Goal: Transaction & Acquisition: Purchase product/service

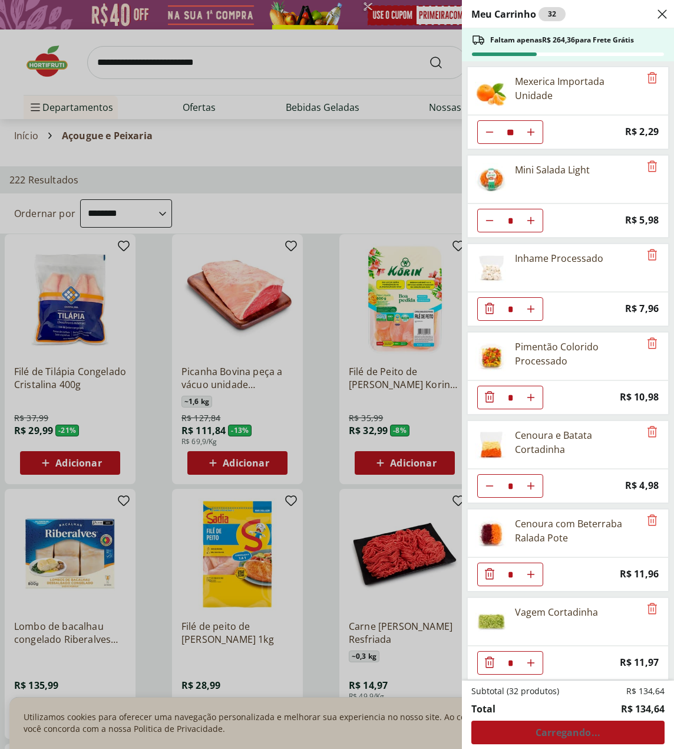
select select "**********"
click at [649, 78] on icon "Remove" at bounding box center [652, 77] width 9 height 11
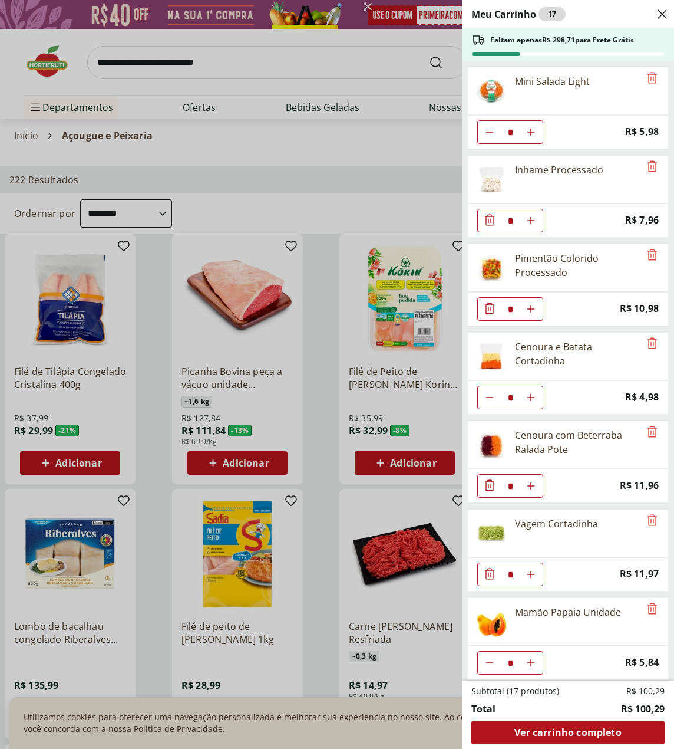
scroll to position [59, 0]
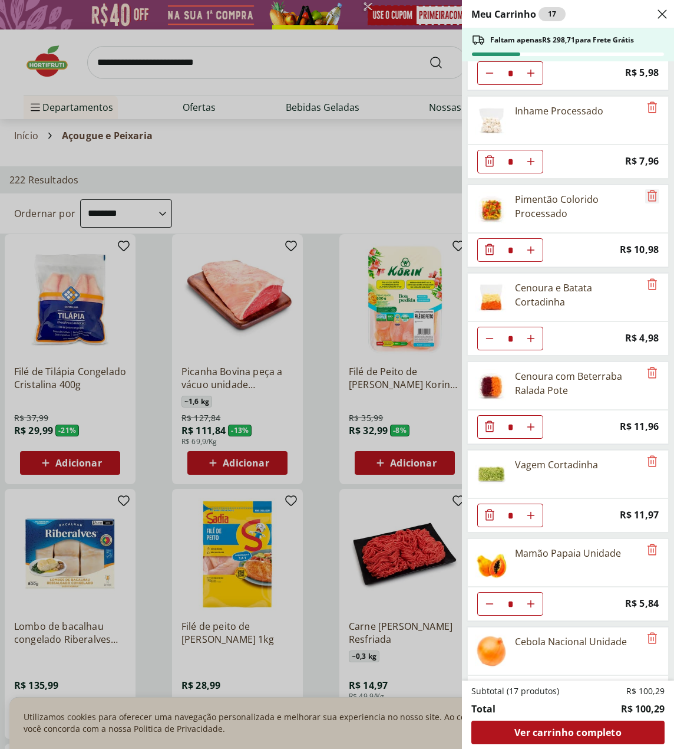
click at [649, 196] on icon "Remove" at bounding box center [652, 196] width 14 height 14
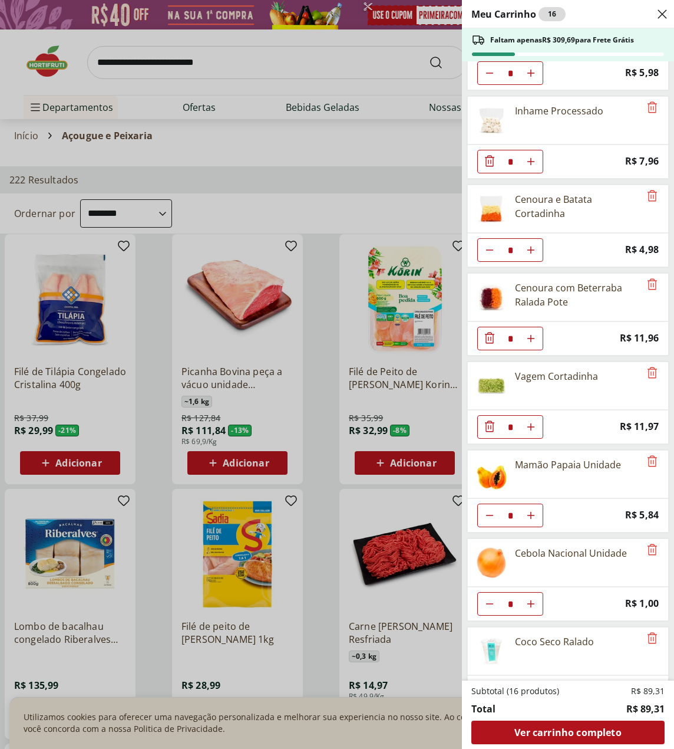
scroll to position [93, 0]
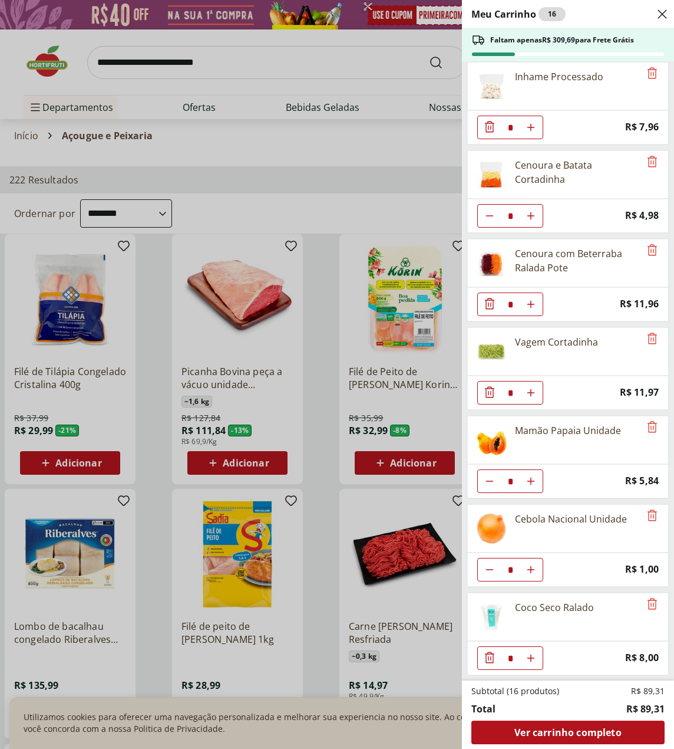
click at [490, 216] on icon "Diminuir Quantidade" at bounding box center [489, 215] width 9 height 9
type input "*"
click at [645, 337] on icon "Remove" at bounding box center [652, 338] width 14 height 14
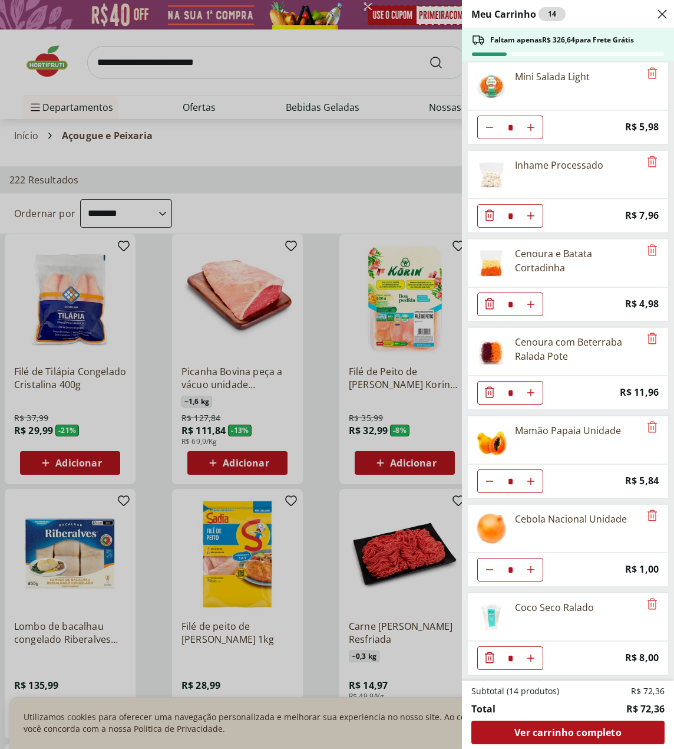
click at [489, 571] on icon "Diminuir Quantidade" at bounding box center [489, 569] width 9 height 9
type input "*"
click at [648, 604] on icon "Remove" at bounding box center [652, 603] width 9 height 11
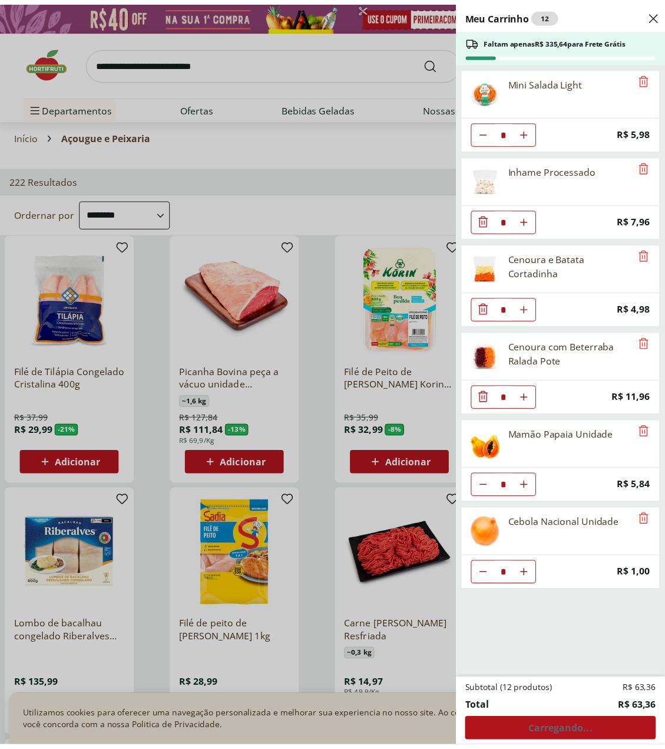
scroll to position [0, 0]
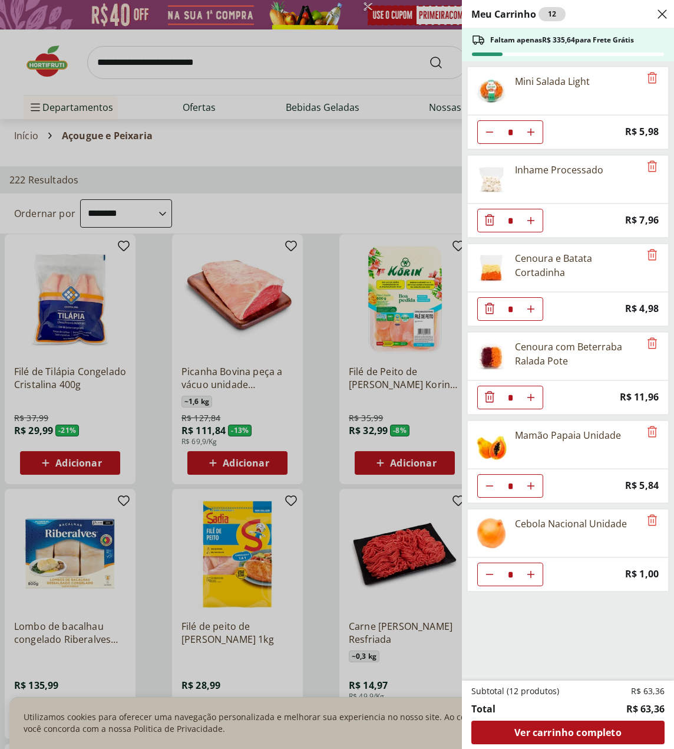
click at [198, 56] on div "Meu Carrinho 12 Faltam apenas R$ 335,64 para Frete Grátis Mini Salada Light * P…" at bounding box center [337, 374] width 674 height 749
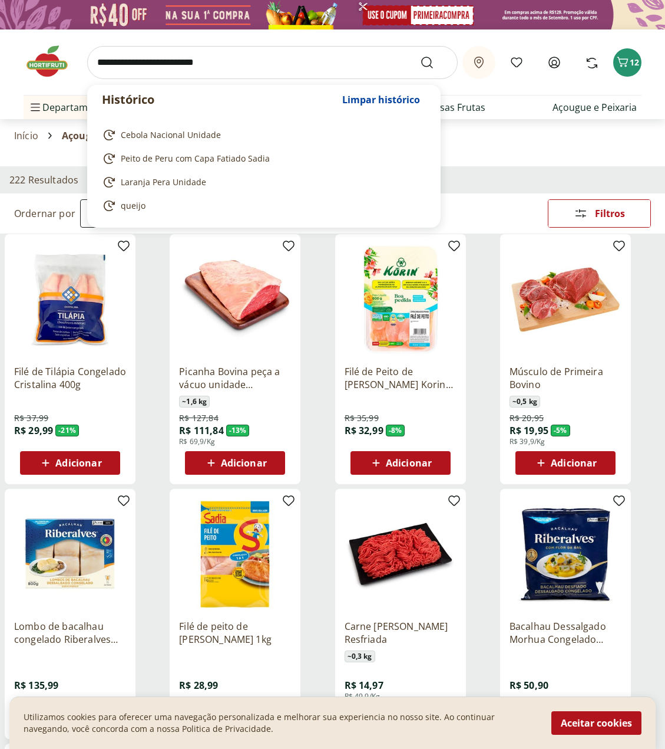
click at [304, 72] on input "search" at bounding box center [272, 62] width 371 height 33
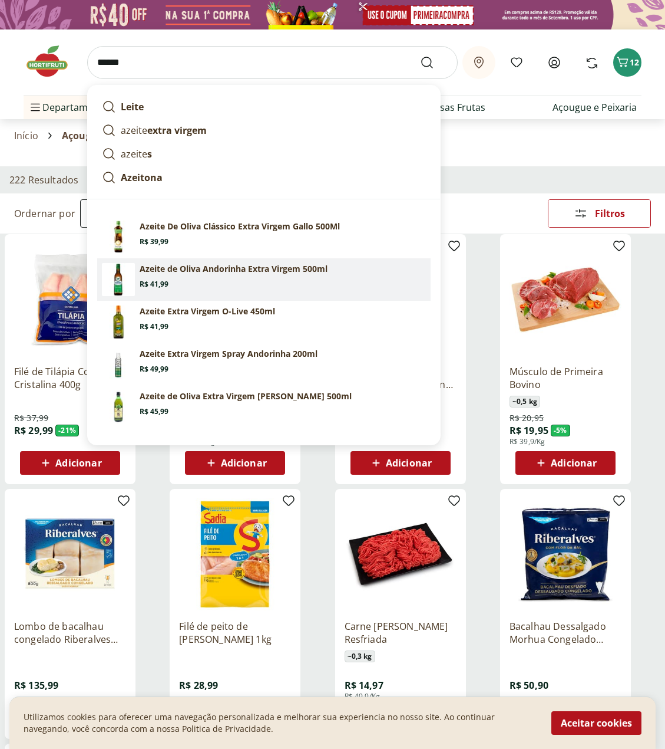
click at [264, 271] on p "Azeite de Oliva Andorinha Extra Virgem 500ml" at bounding box center [234, 269] width 188 height 12
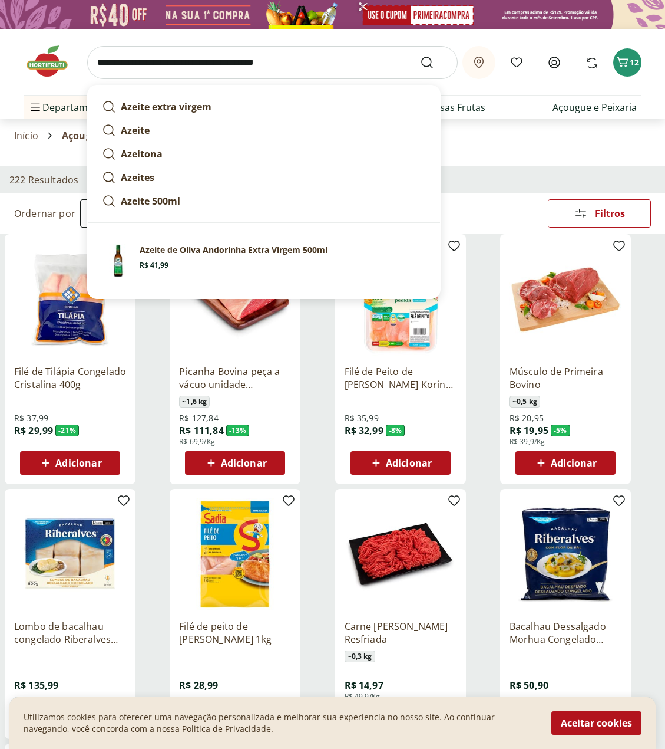
drag, startPoint x: 128, startPoint y: 64, endPoint x: 212, endPoint y: 65, distance: 83.7
click at [212, 65] on input "**********" at bounding box center [272, 62] width 371 height 33
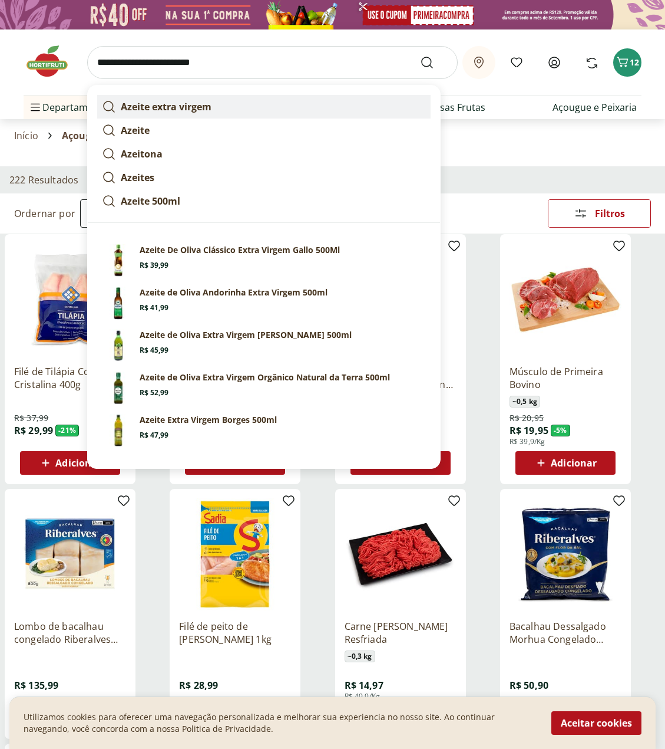
type input "**********"
click at [420, 55] on button "Submit Search" at bounding box center [434, 62] width 28 height 14
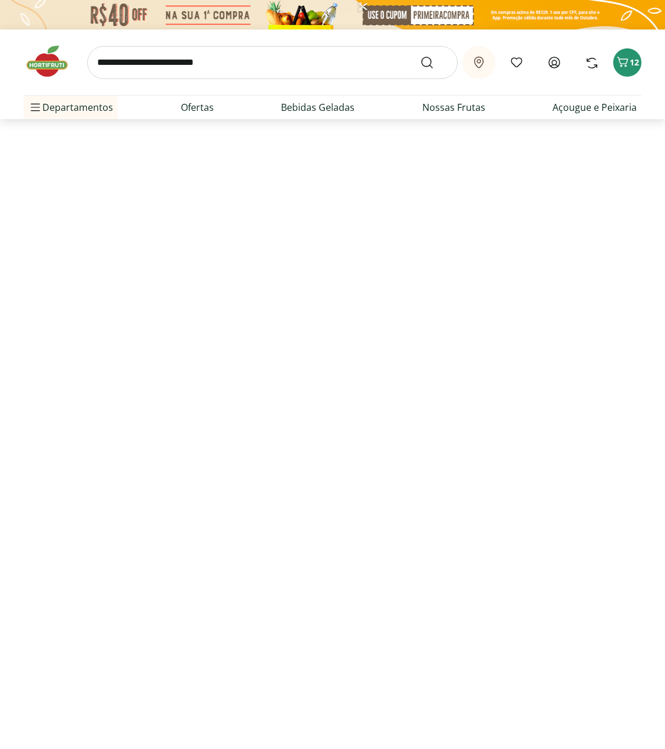
select select "**********"
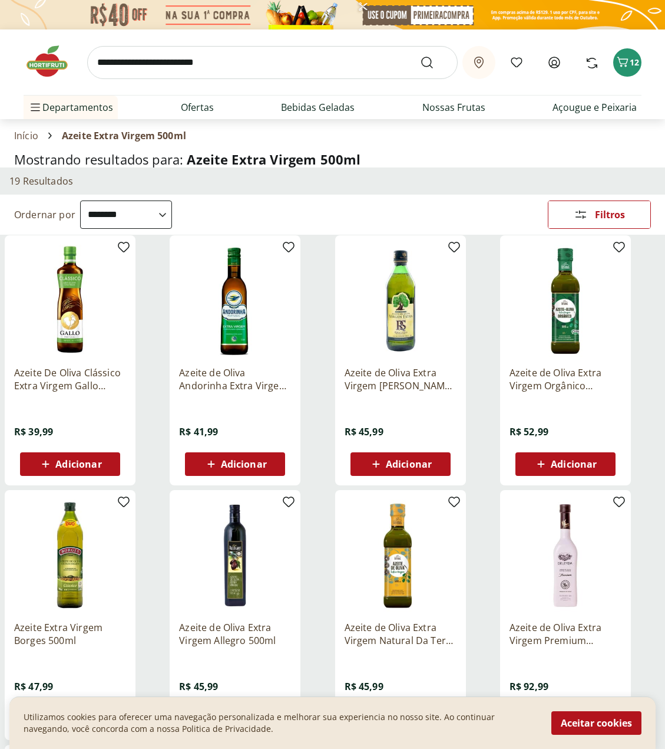
click at [223, 463] on span "Adicionar" at bounding box center [244, 463] width 46 height 9
click at [189, 105] on link "Ofertas" at bounding box center [197, 107] width 33 height 14
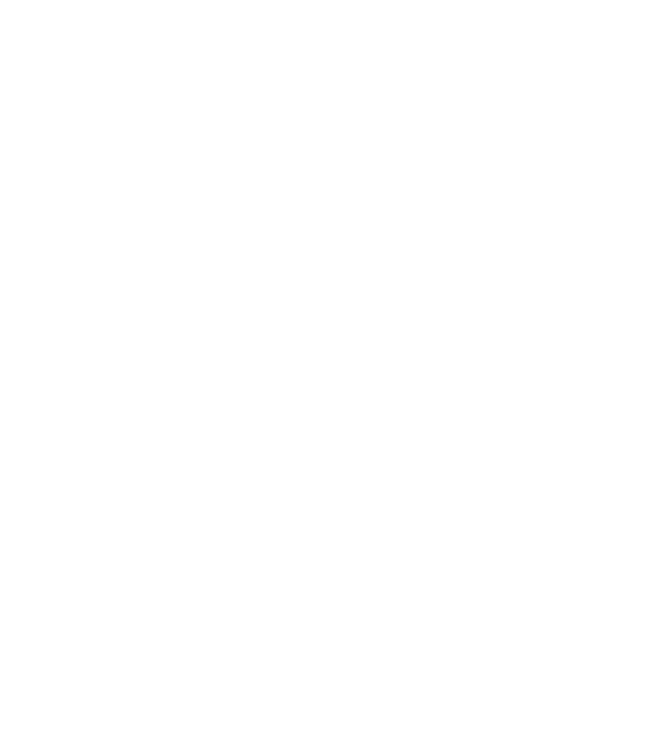
select select "**********"
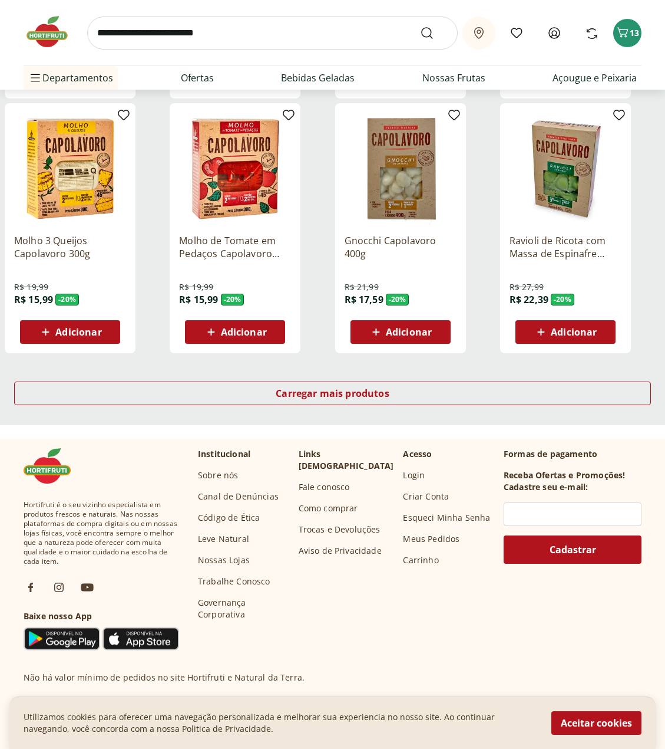
scroll to position [707, 0]
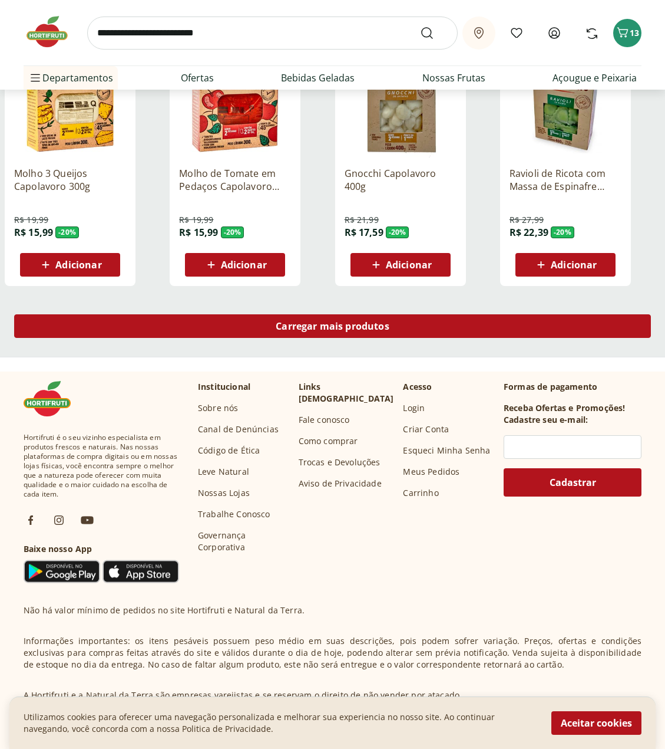
click at [358, 327] on span "Carregar mais produtos" at bounding box center [333, 325] width 114 height 9
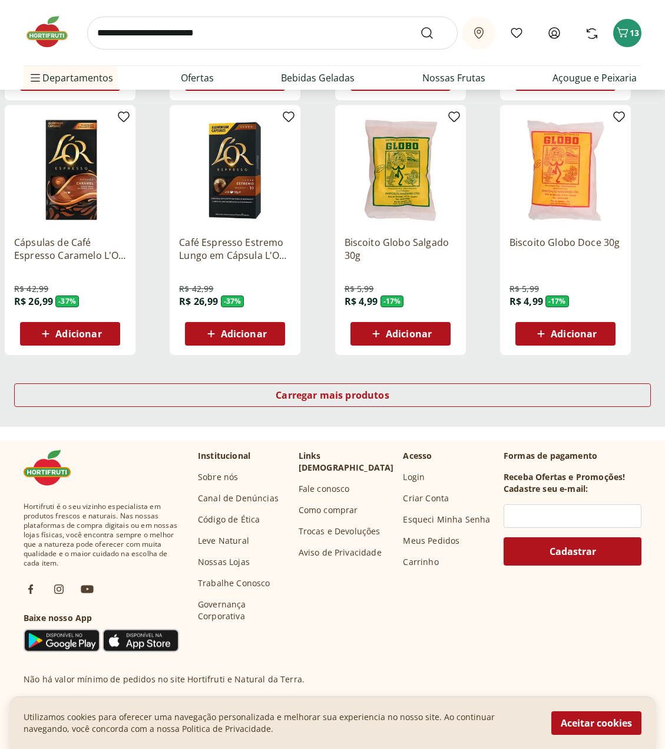
scroll to position [705, 0]
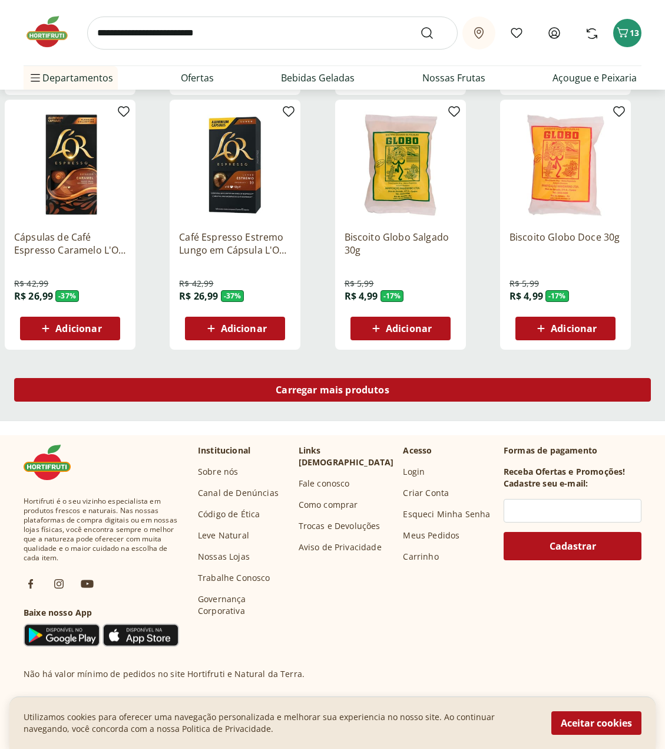
click at [347, 388] on span "Carregar mais produtos" at bounding box center [333, 389] width 114 height 9
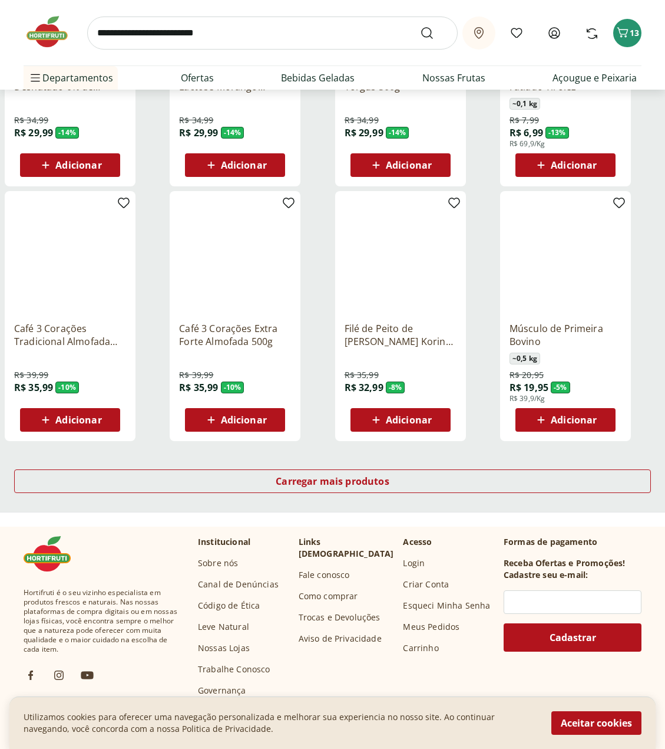
scroll to position [644, 0]
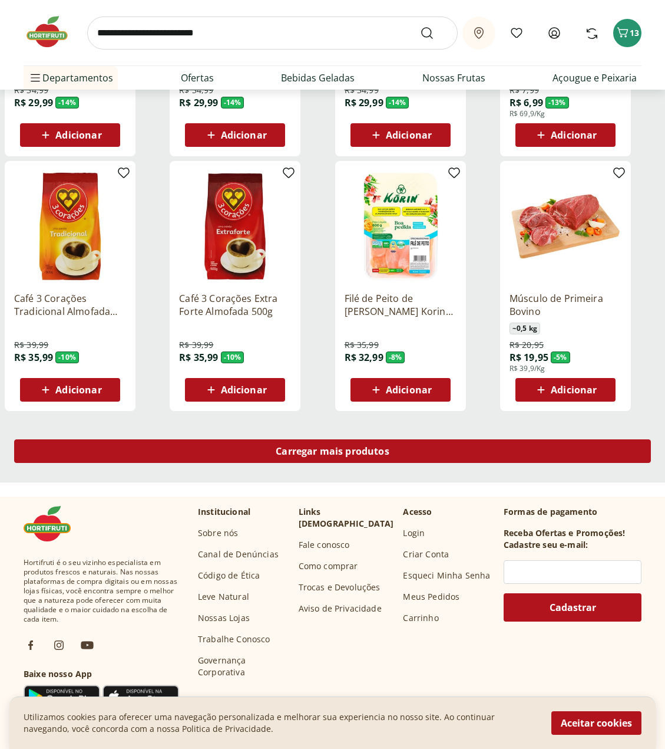
click at [332, 451] on span "Carregar mais produtos" at bounding box center [333, 450] width 114 height 9
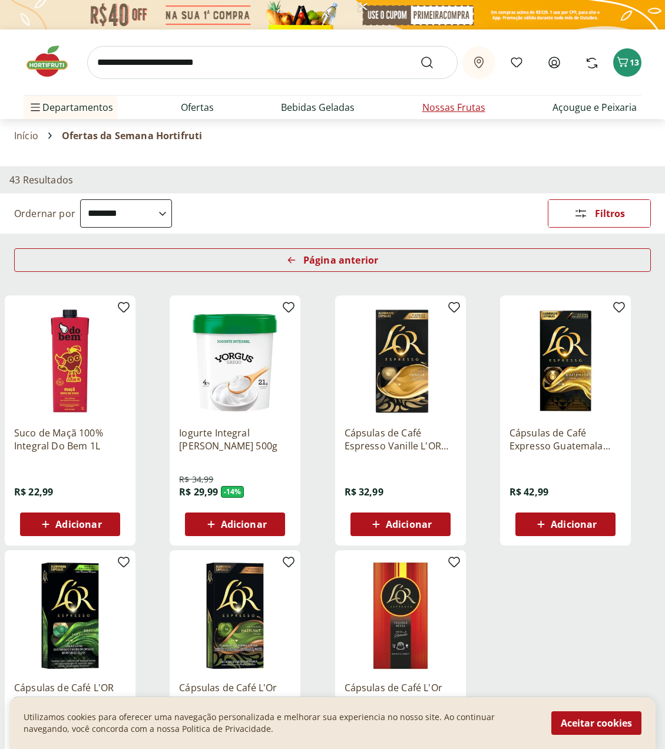
click at [439, 106] on link "Nossas Frutas" at bounding box center [454, 107] width 63 height 14
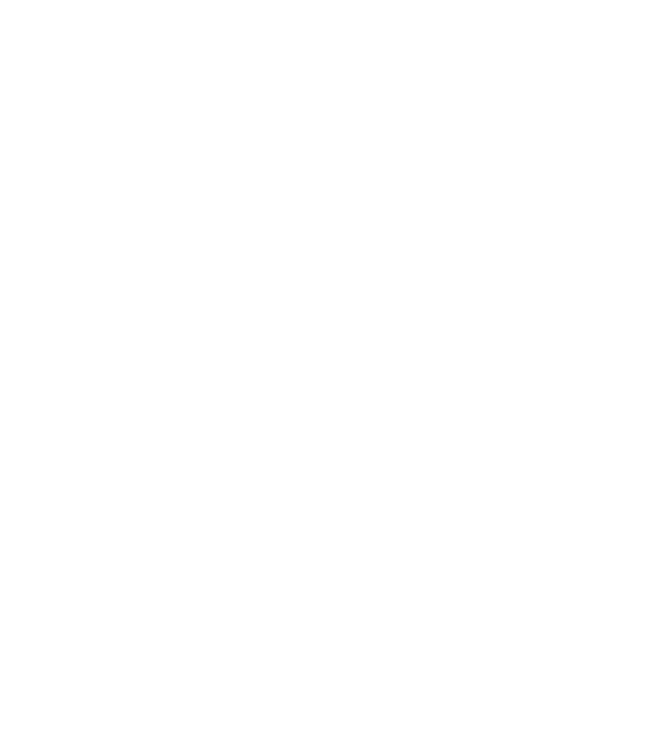
select select "**********"
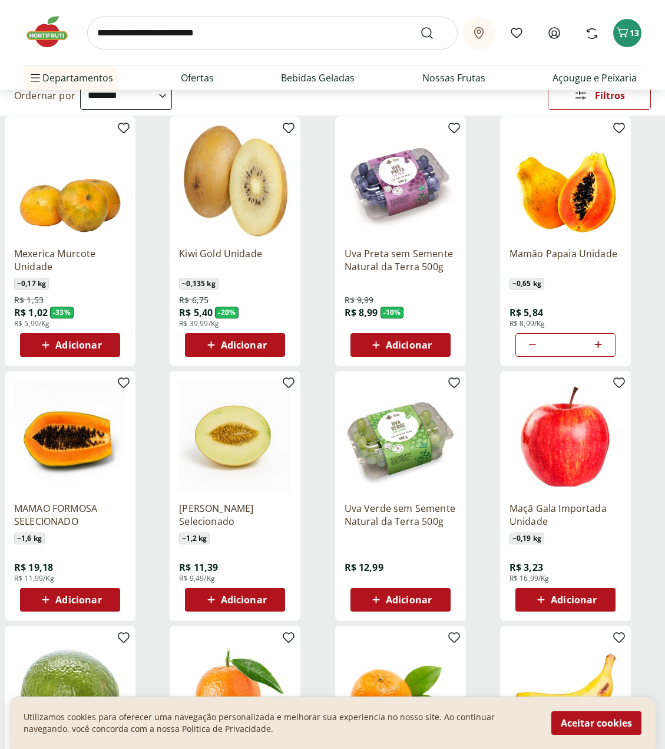
scroll to position [177, 0]
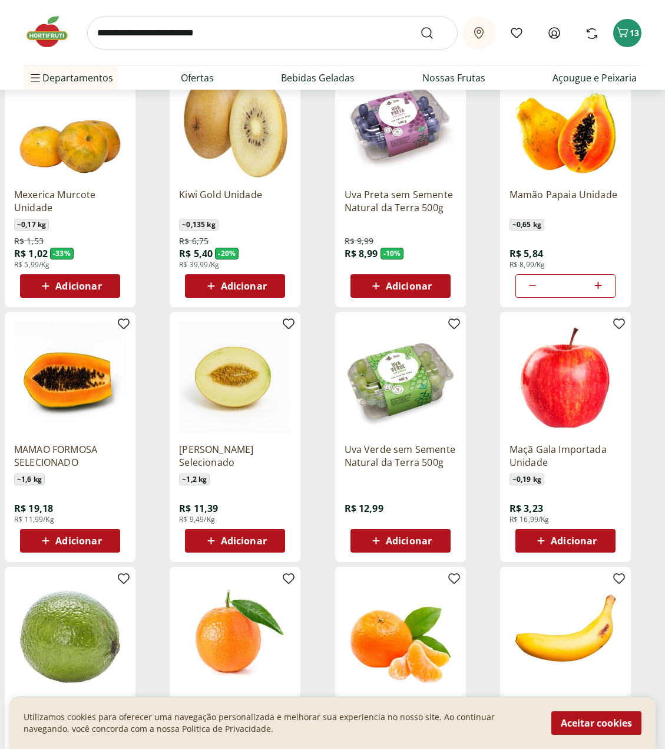
click at [396, 538] on span "Adicionar" at bounding box center [409, 540] width 46 height 9
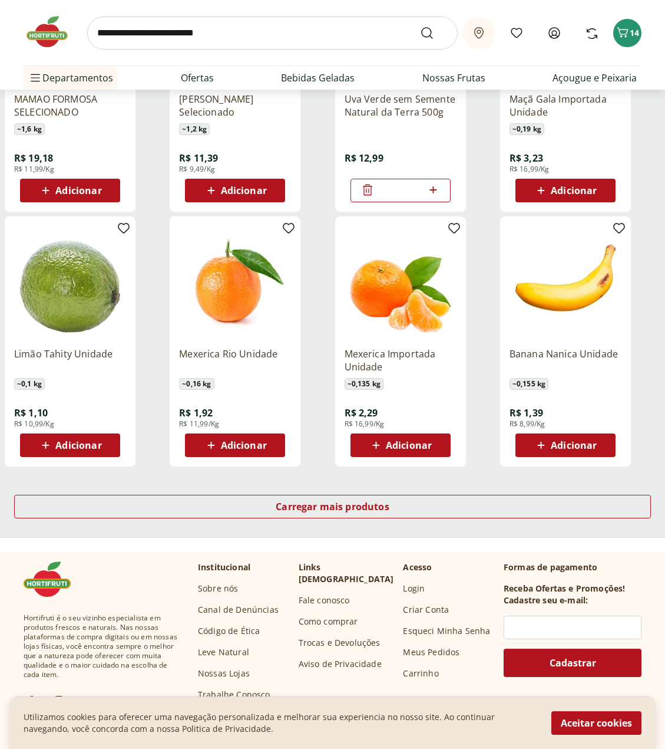
scroll to position [530, 0]
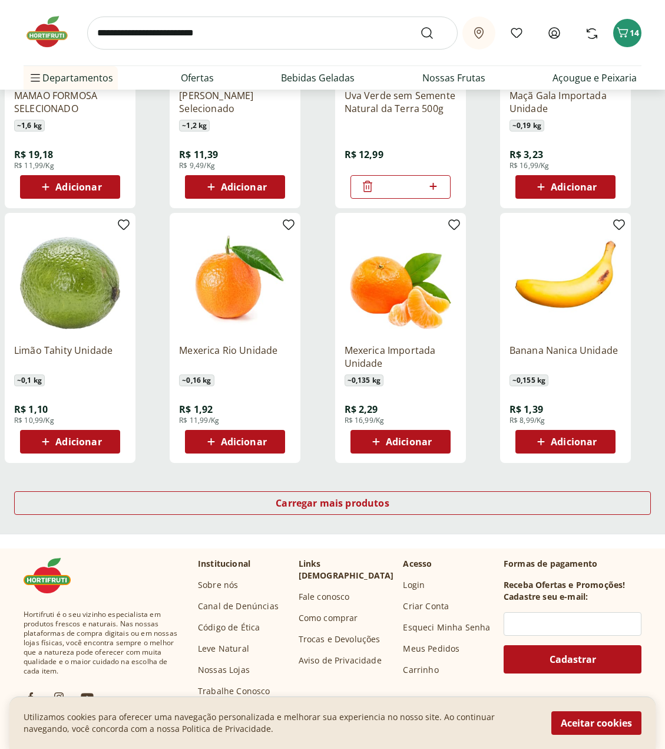
click at [555, 443] on span "Adicionar" at bounding box center [574, 441] width 46 height 9
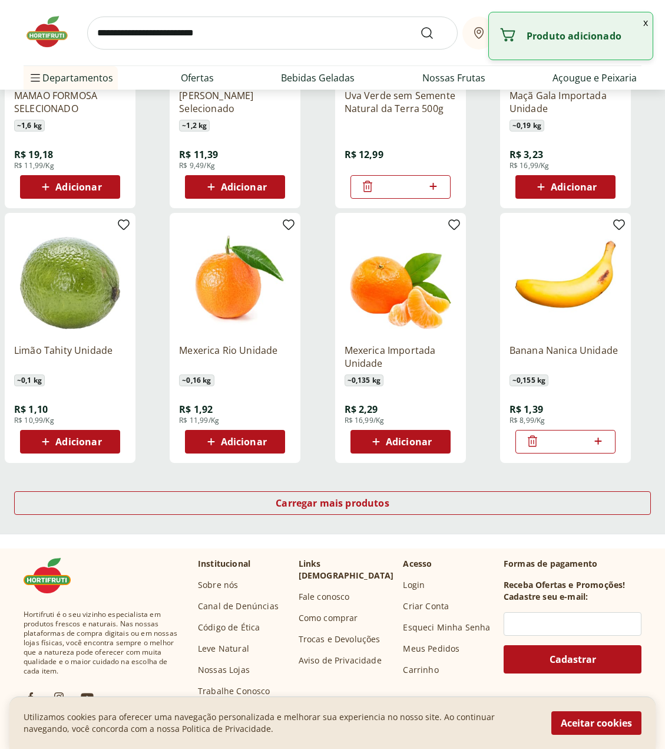
click at [599, 444] on icon at bounding box center [598, 441] width 15 height 14
click at [597, 444] on icon at bounding box center [598, 441] width 15 height 14
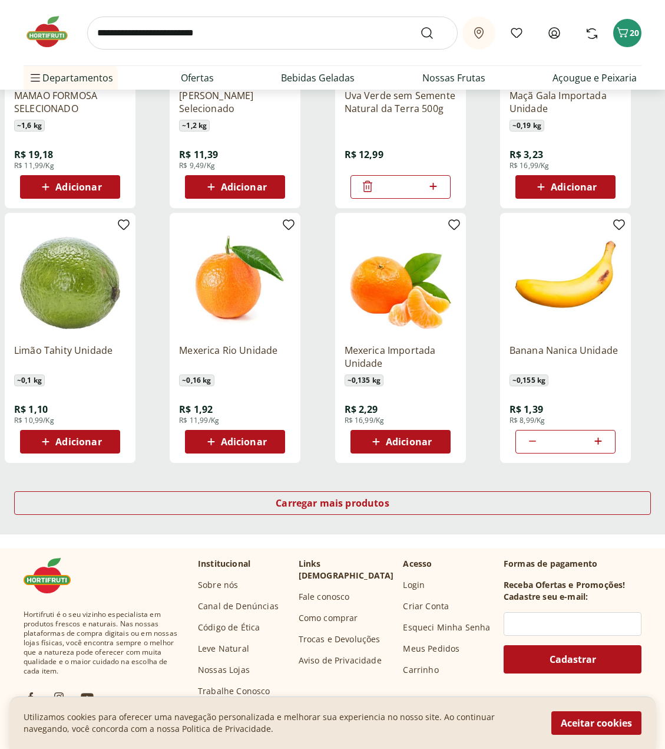
click at [602, 441] on icon at bounding box center [598, 440] width 7 height 7
type input "*"
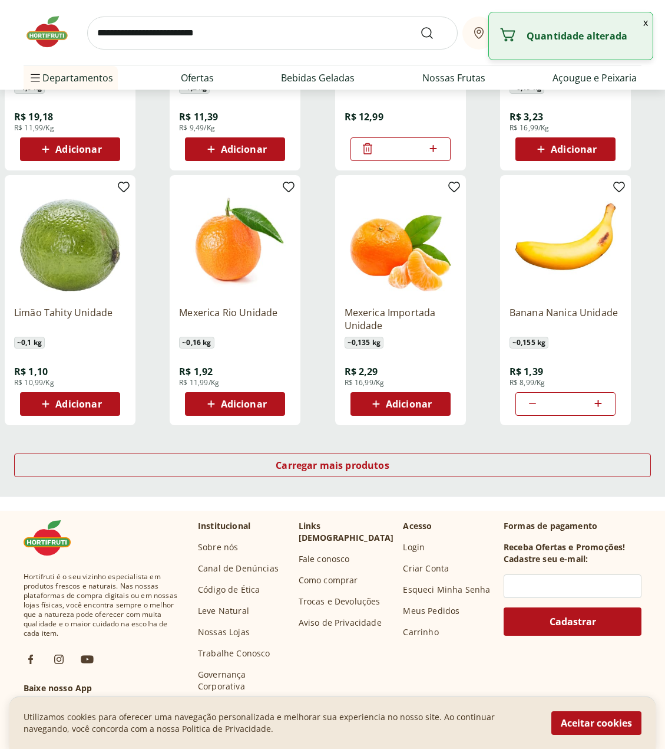
scroll to position [589, 0]
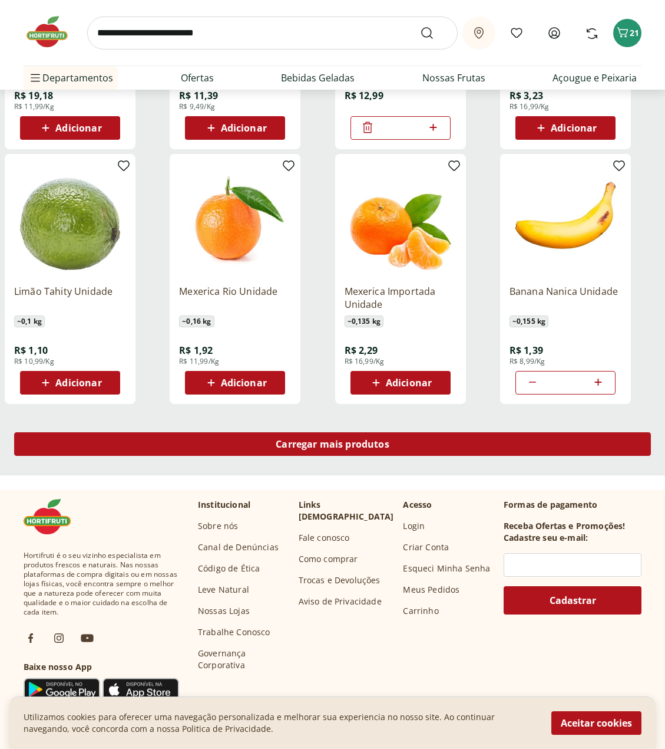
click at [360, 449] on span "Carregar mais produtos" at bounding box center [333, 443] width 114 height 9
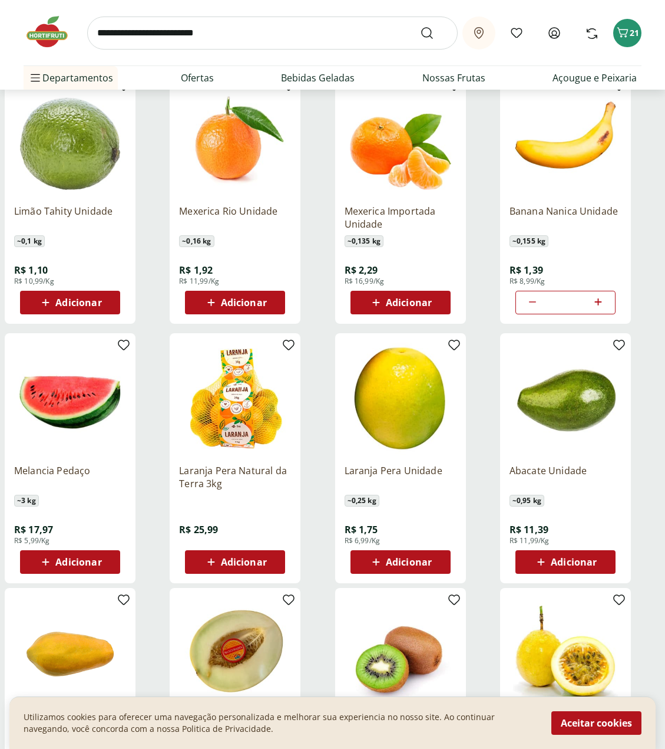
scroll to position [707, 0]
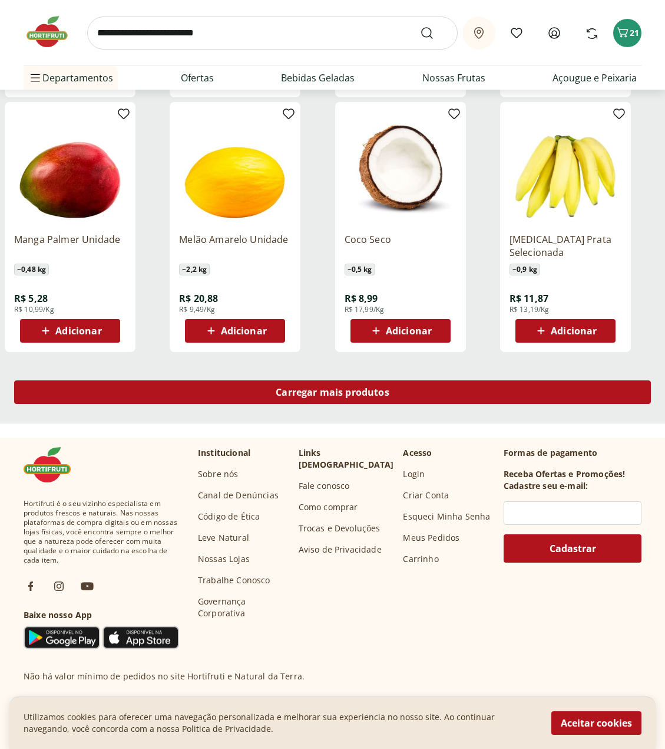
scroll to position [705, 0]
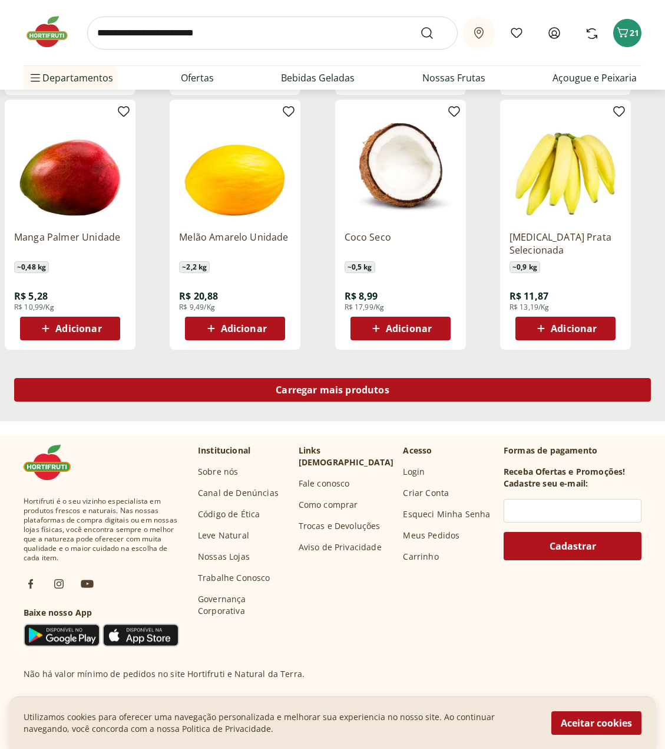
click at [334, 392] on span "Carregar mais produtos" at bounding box center [333, 389] width 114 height 9
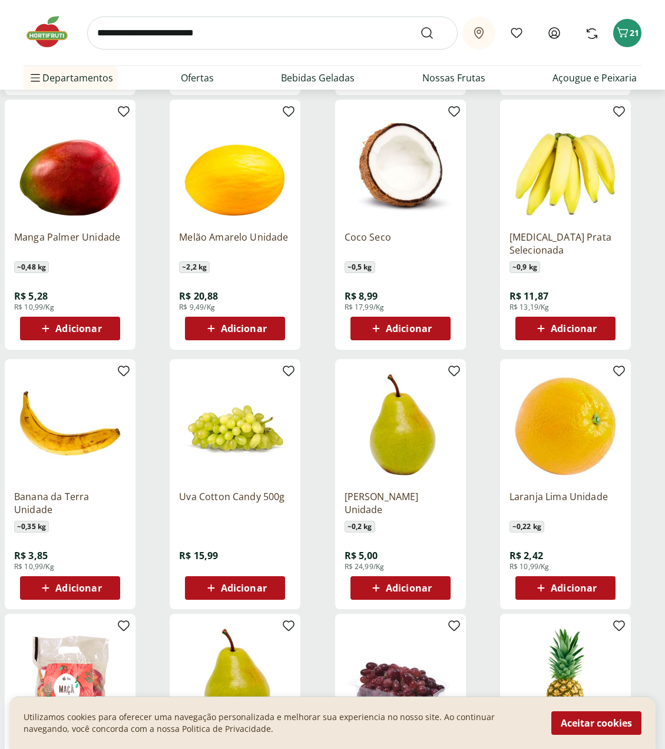
scroll to position [764, 0]
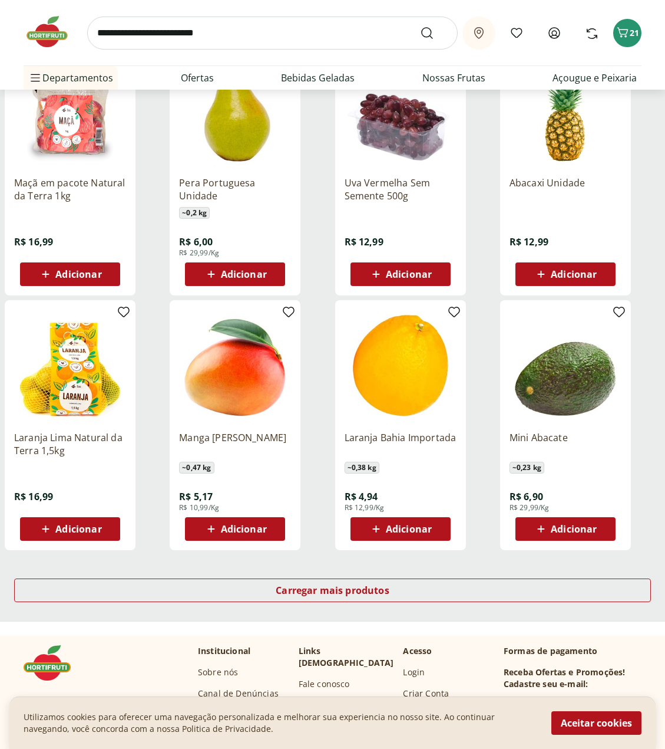
scroll to position [526, 0]
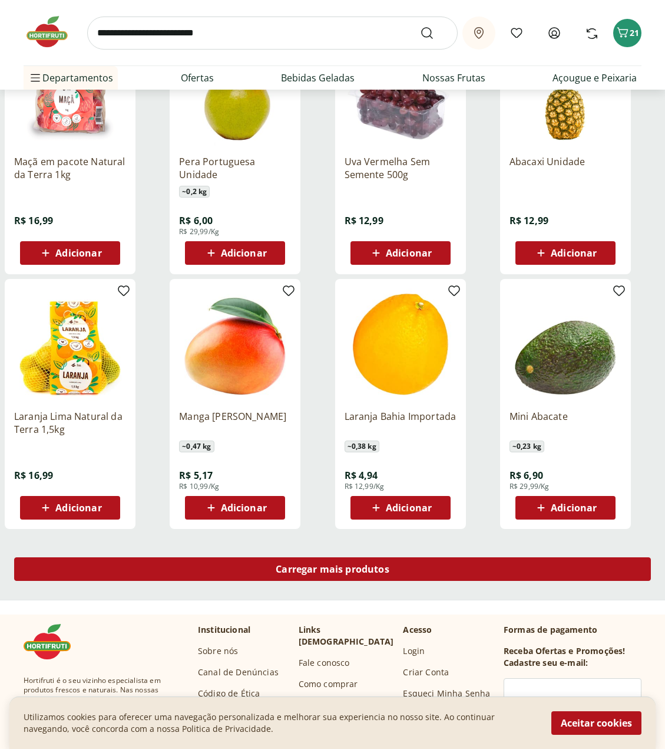
click at [297, 565] on span "Carregar mais produtos" at bounding box center [333, 568] width 114 height 9
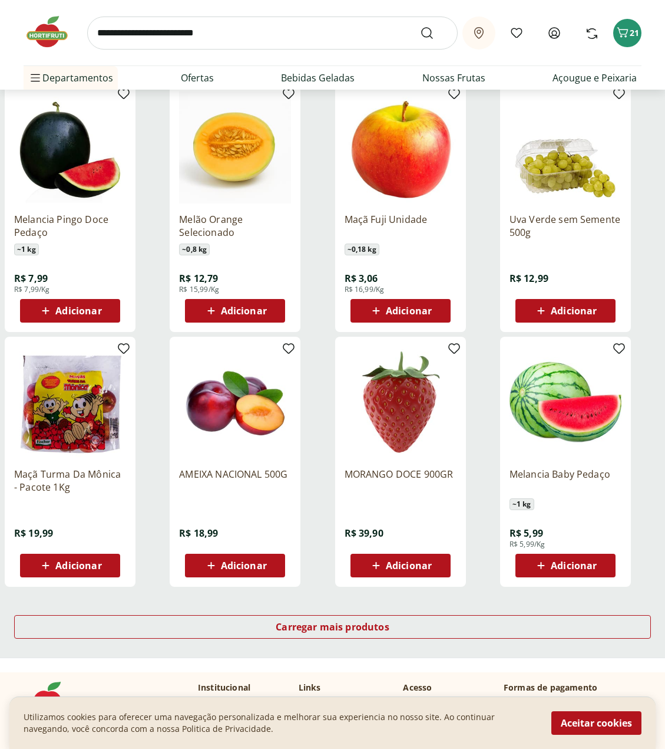
scroll to position [523, 0]
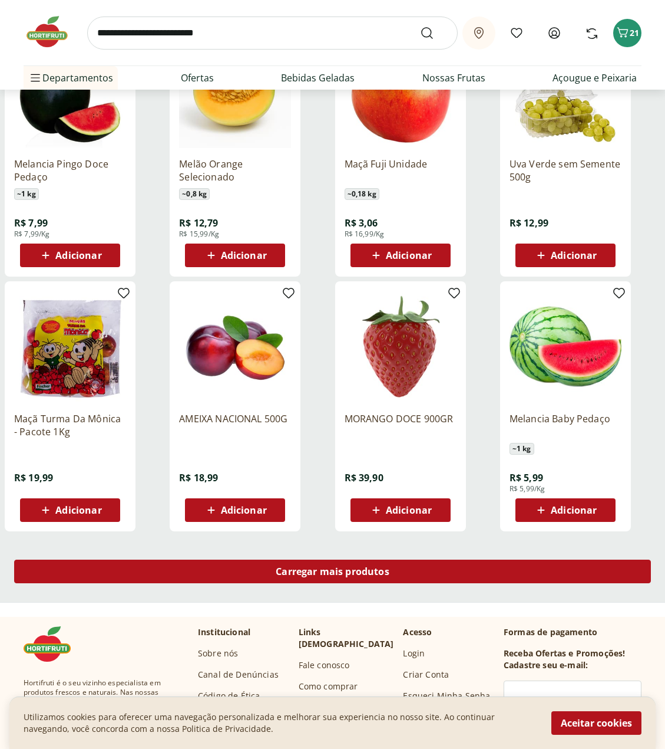
click at [375, 569] on span "Carregar mais produtos" at bounding box center [333, 570] width 114 height 9
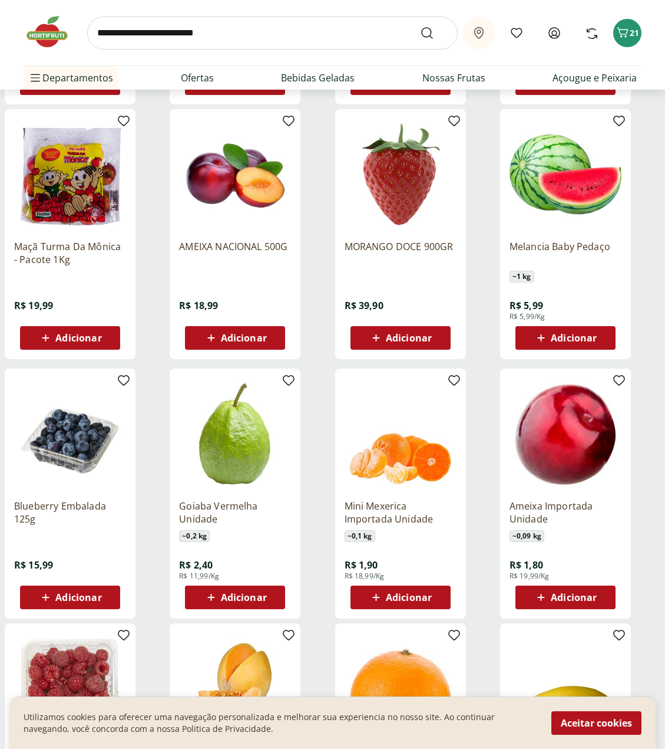
scroll to position [700, 0]
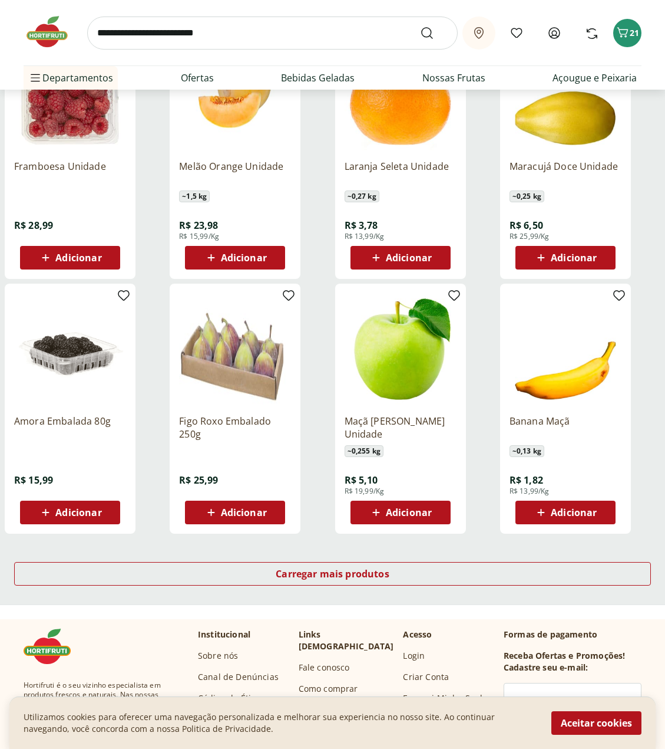
scroll to position [580, 0]
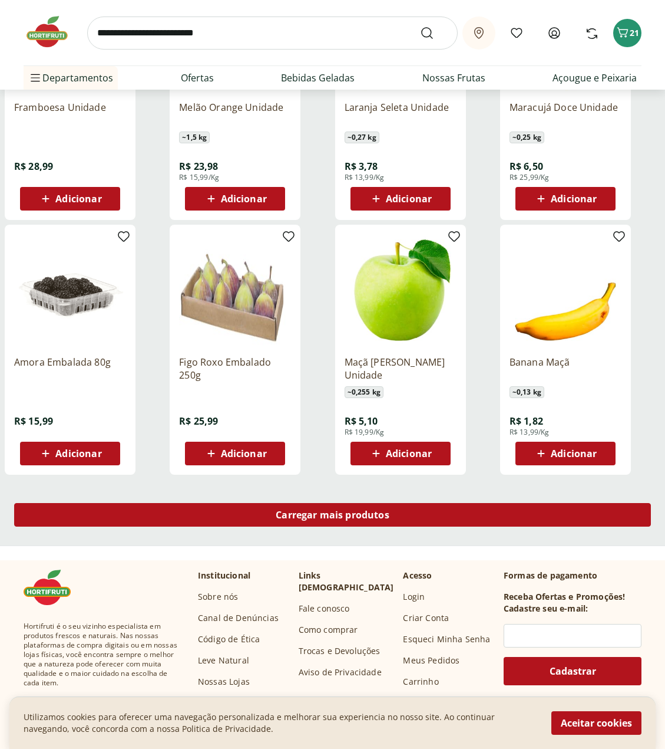
click at [358, 512] on span "Carregar mais produtos" at bounding box center [333, 514] width 114 height 9
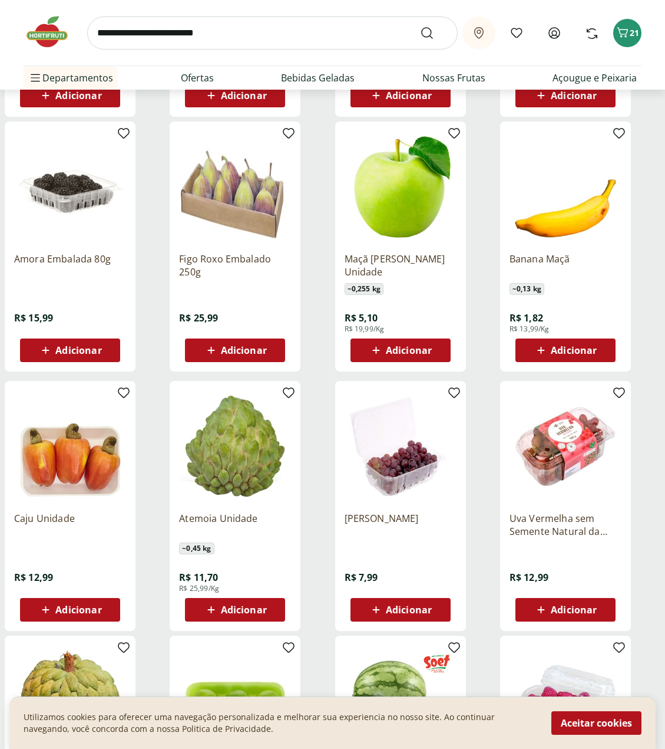
scroll to position [698, 0]
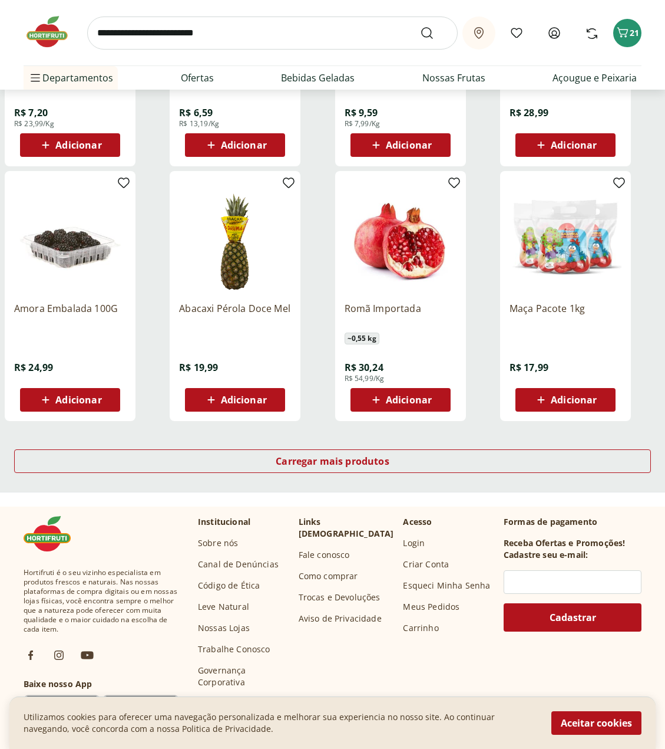
scroll to position [637, 0]
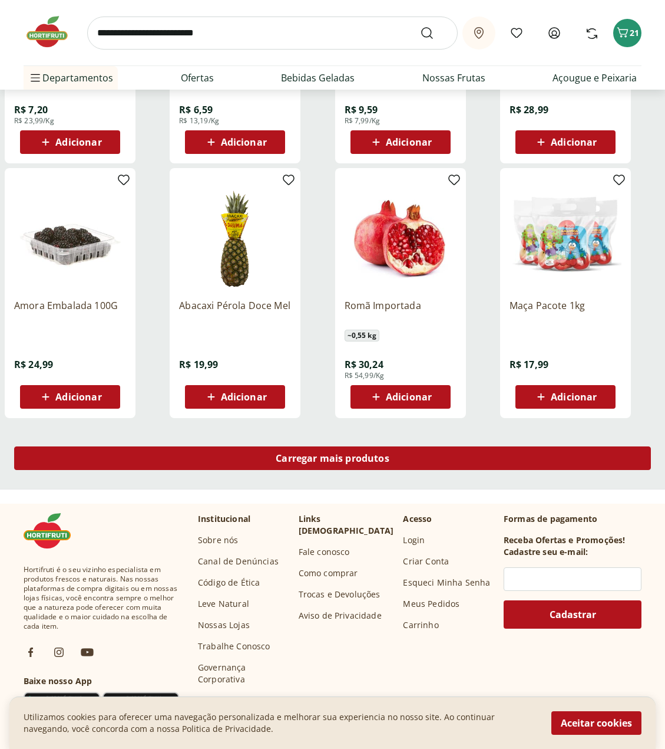
click at [351, 455] on span "Carregar mais produtos" at bounding box center [333, 457] width 114 height 9
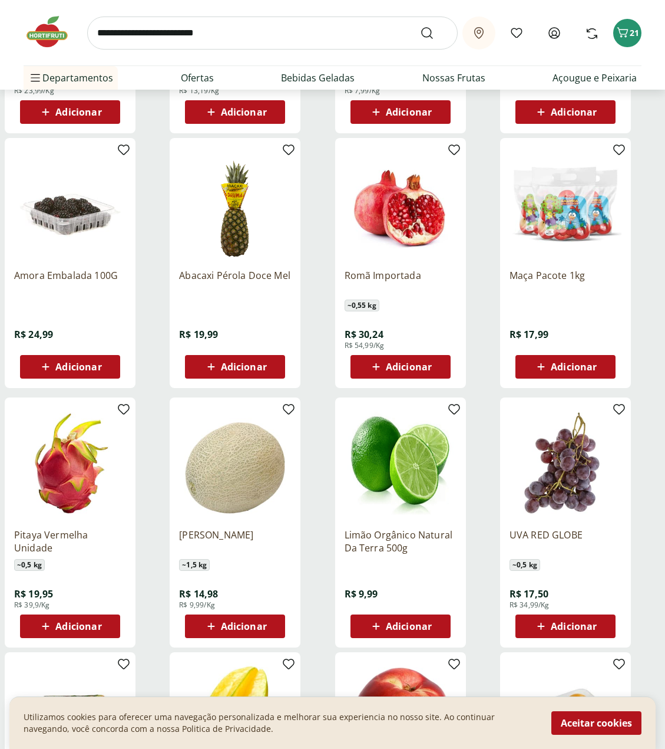
scroll to position [695, 0]
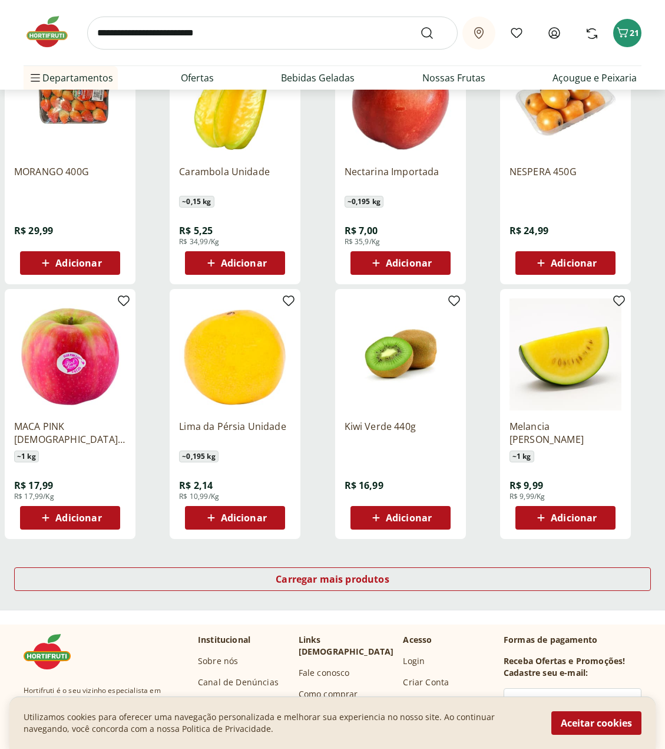
scroll to position [516, 0]
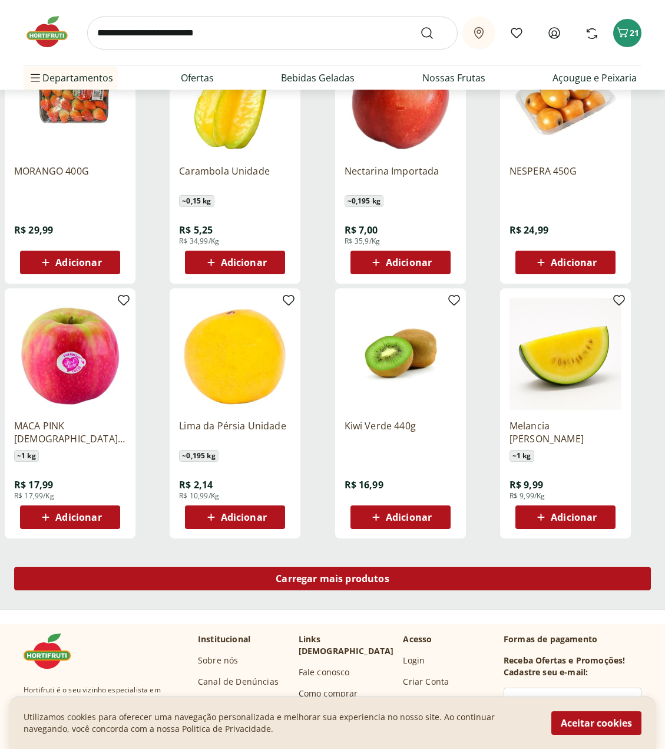
click at [367, 576] on span "Carregar mais produtos" at bounding box center [333, 577] width 114 height 9
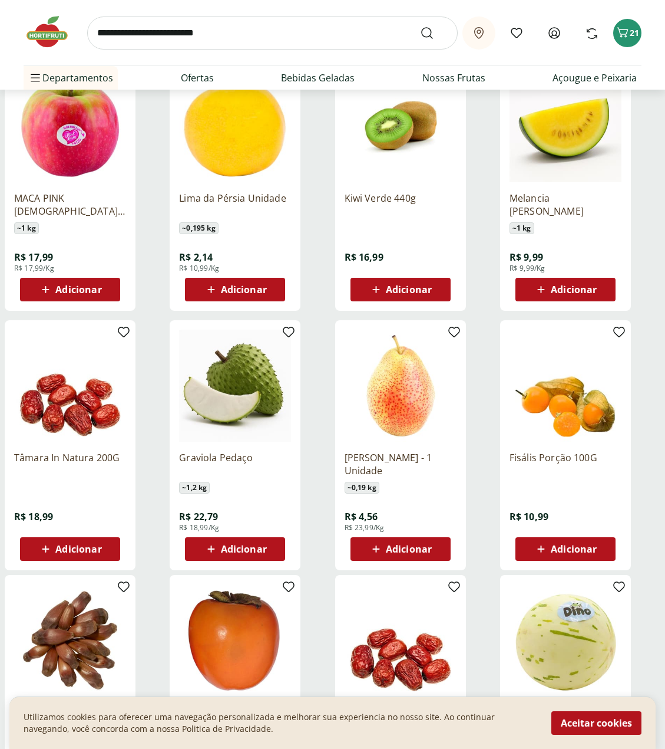
scroll to position [752, 0]
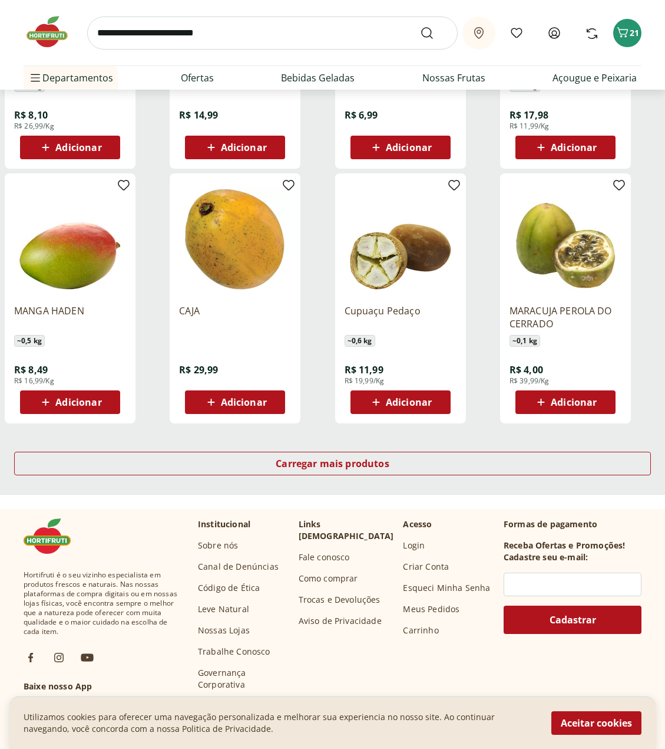
scroll to position [632, 0]
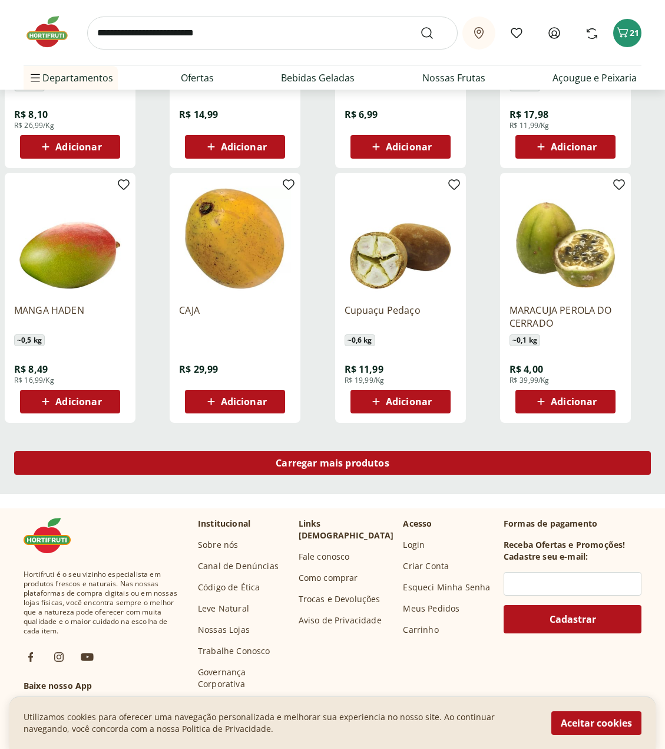
click at [340, 467] on span "Carregar mais produtos" at bounding box center [333, 462] width 114 height 9
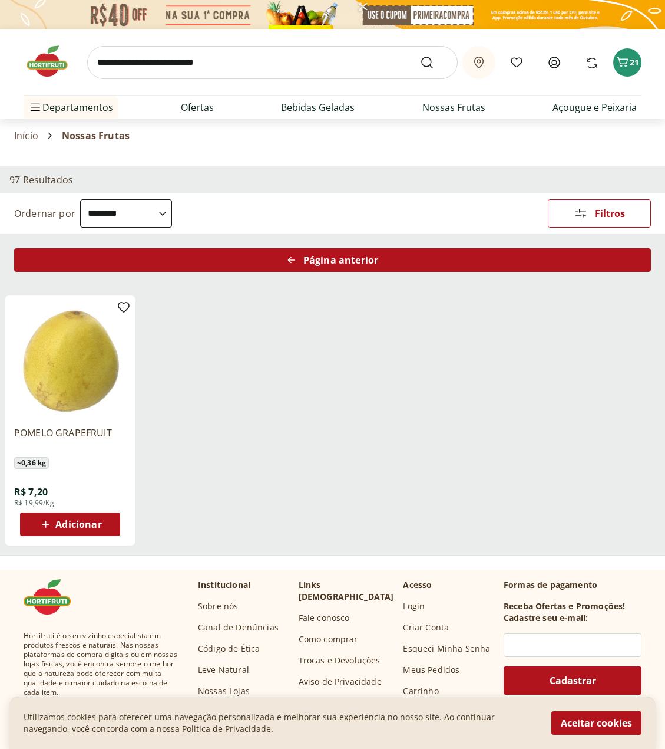
click at [282, 259] on div "Página anterior" at bounding box center [332, 260] width 637 height 24
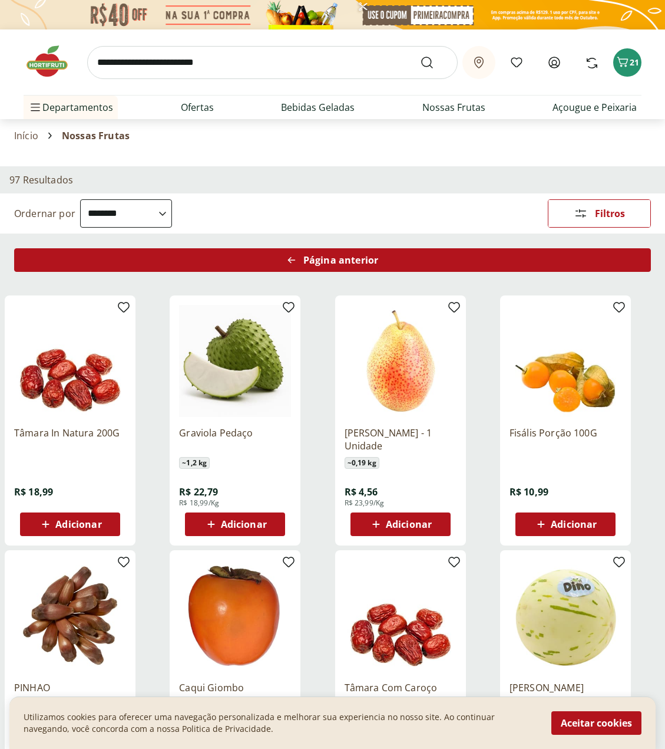
click at [281, 258] on div "Página anterior" at bounding box center [332, 260] width 637 height 24
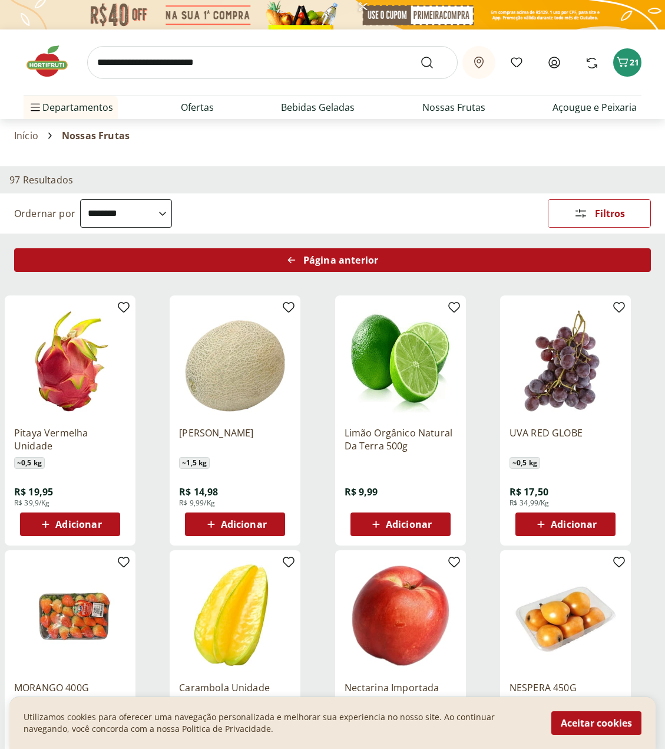
click at [283, 264] on div "Página anterior" at bounding box center [332, 260] width 637 height 24
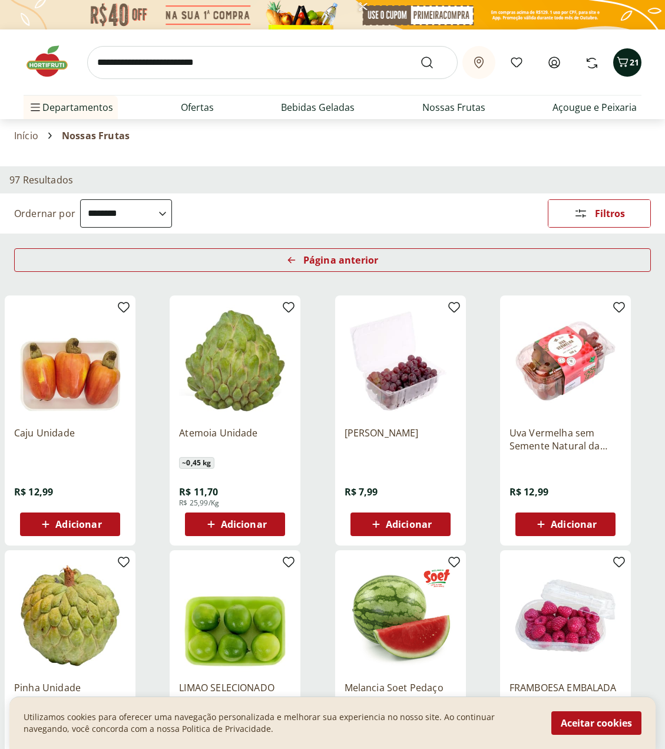
click at [617, 67] on icon "Carrinho" at bounding box center [623, 62] width 14 height 14
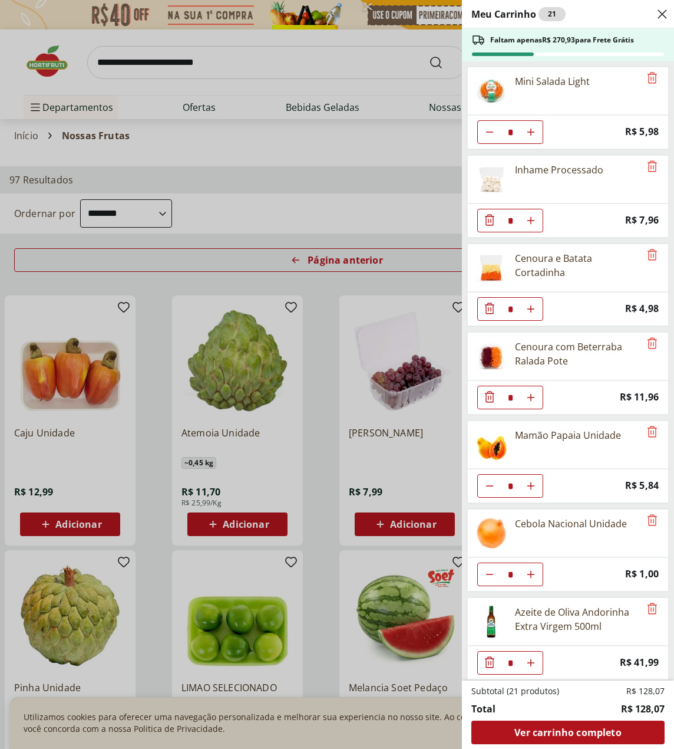
click at [216, 61] on div "Meu Carrinho 21 Faltam apenas R$ 270,93 para Frete Grátis Mini Salada Light * P…" at bounding box center [337, 374] width 674 height 749
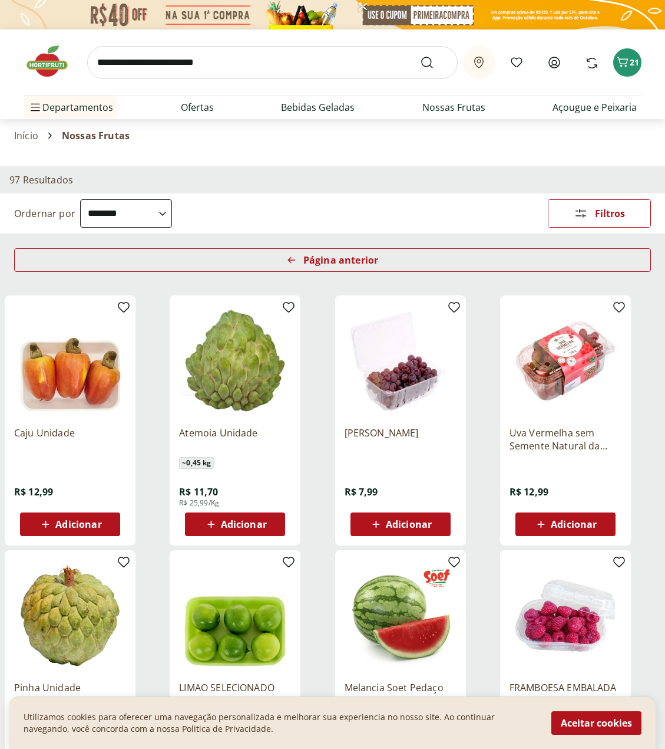
click at [207, 58] on input "search" at bounding box center [272, 62] width 371 height 33
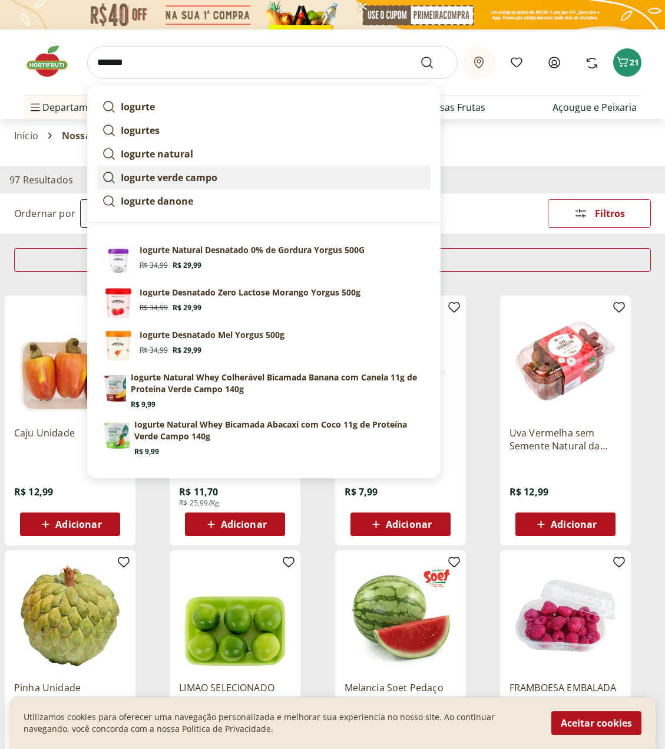
click at [203, 177] on strong "Iogurte verde campo" at bounding box center [169, 177] width 97 height 13
type input "**********"
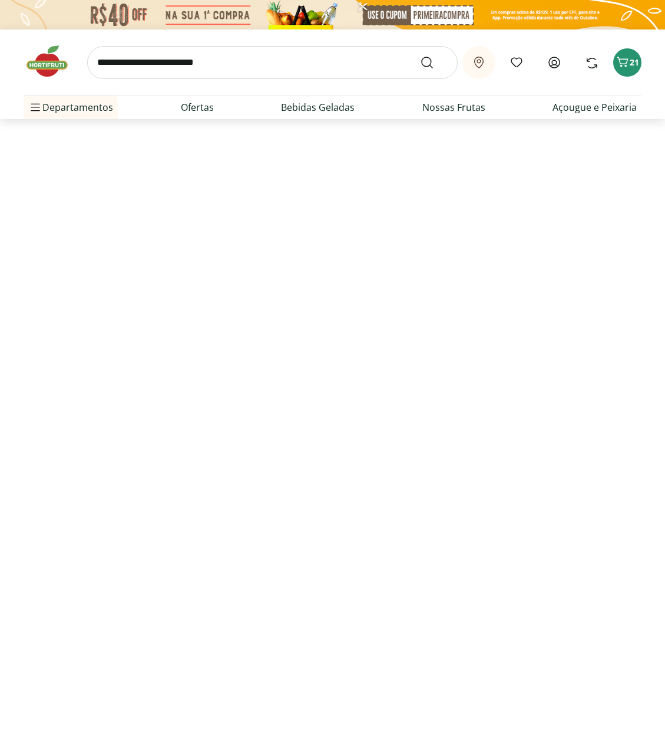
select select "**********"
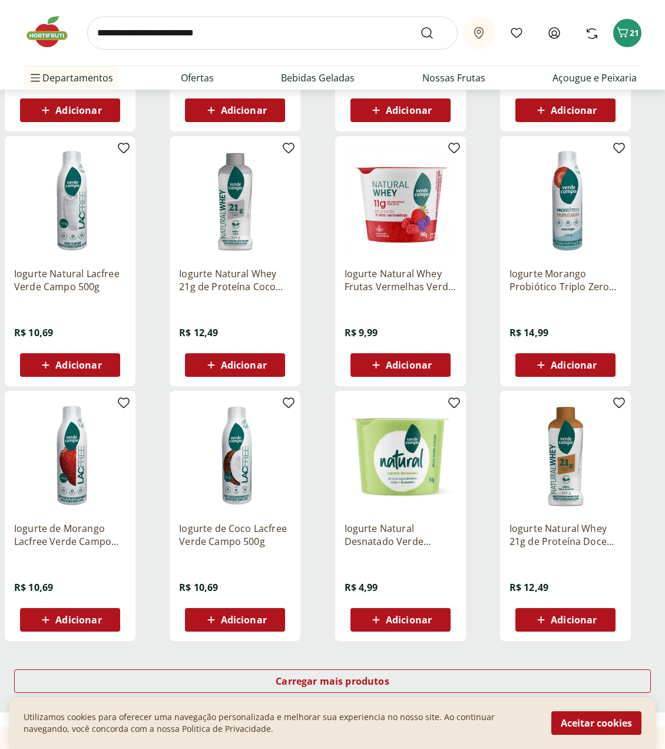
scroll to position [472, 0]
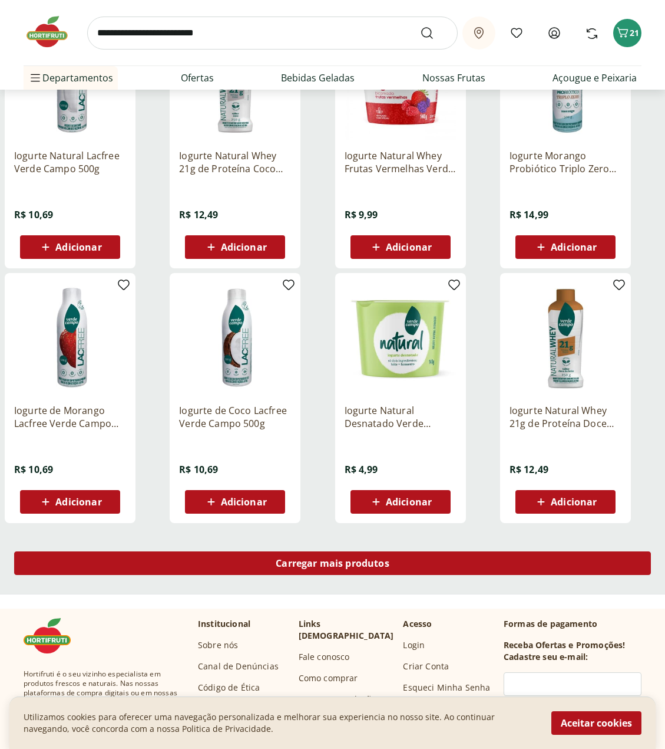
click at [274, 558] on div "Carregar mais produtos" at bounding box center [332, 563] width 637 height 24
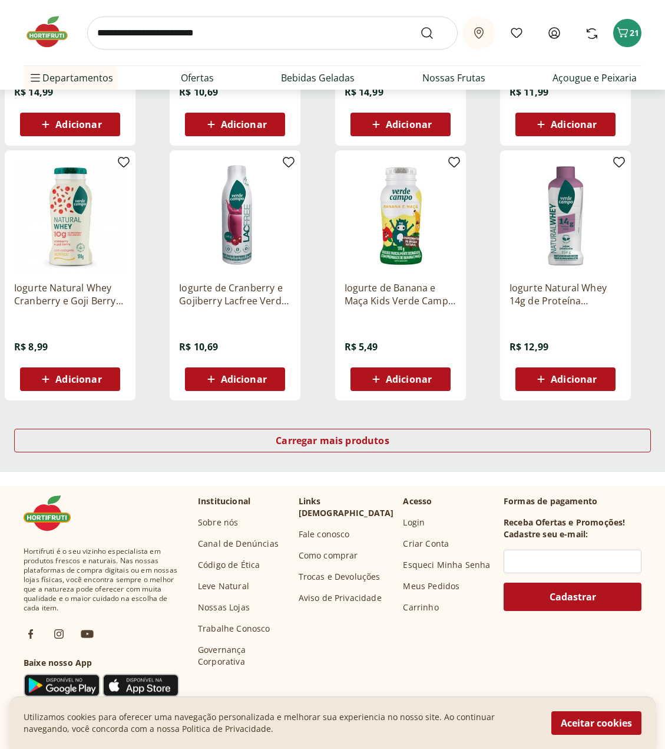
scroll to position [705, 0]
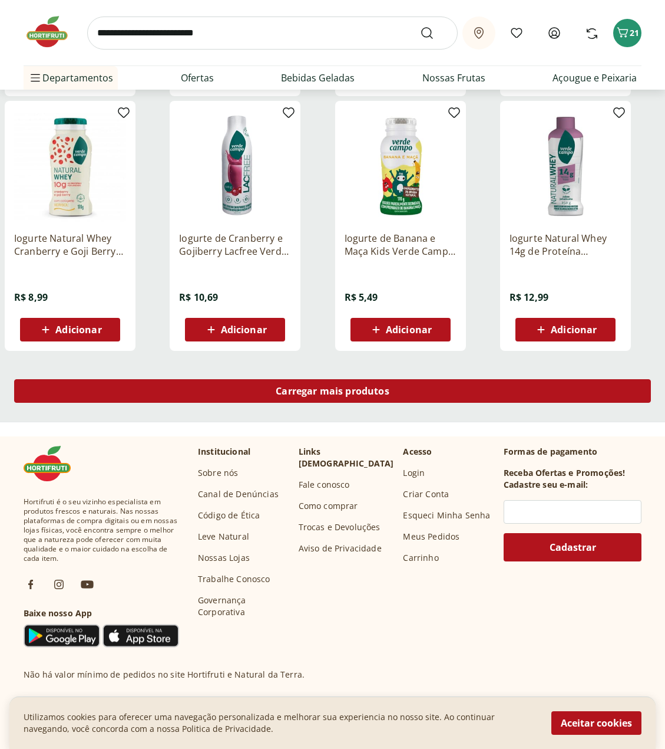
click at [325, 395] on span "Carregar mais produtos" at bounding box center [333, 390] width 114 height 9
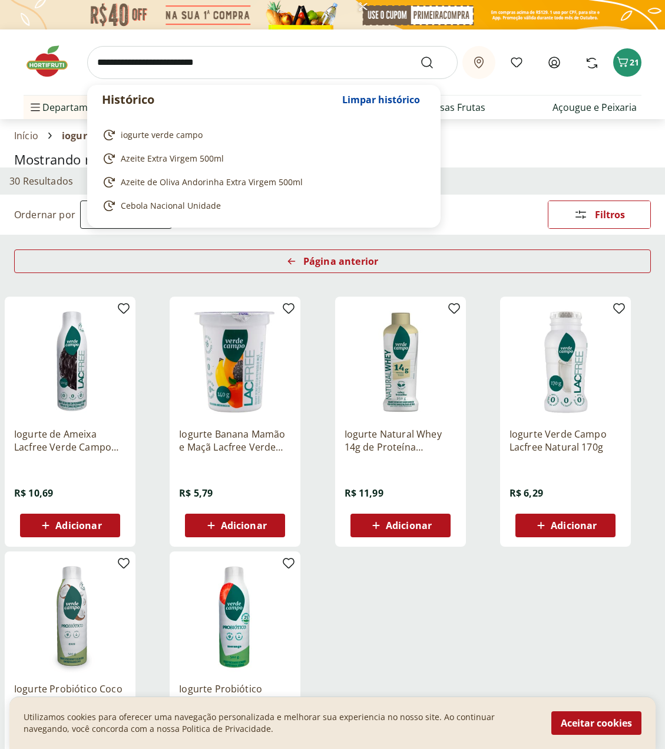
drag, startPoint x: 168, startPoint y: 70, endPoint x: 163, endPoint y: 57, distance: 13.8
click at [166, 64] on input "search" at bounding box center [272, 62] width 371 height 33
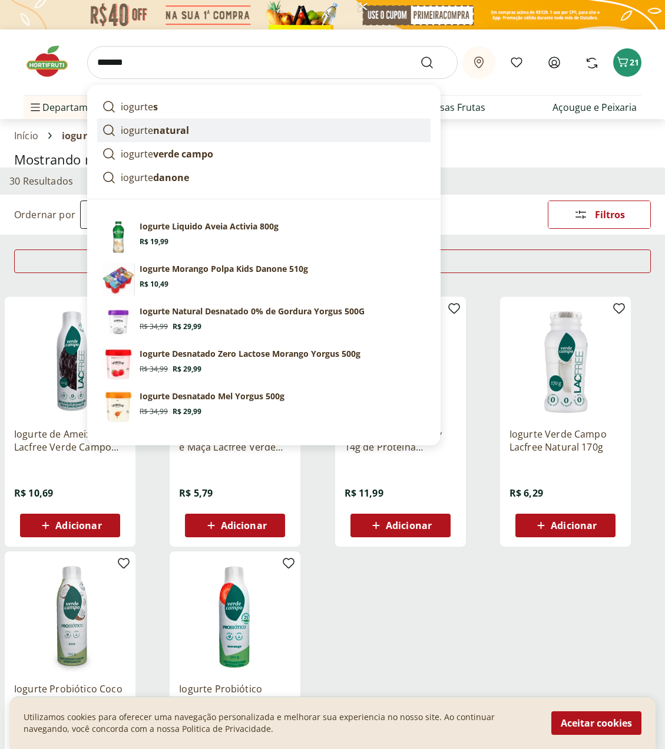
click at [140, 134] on p "iogurte natural" at bounding box center [155, 130] width 68 height 14
type input "**********"
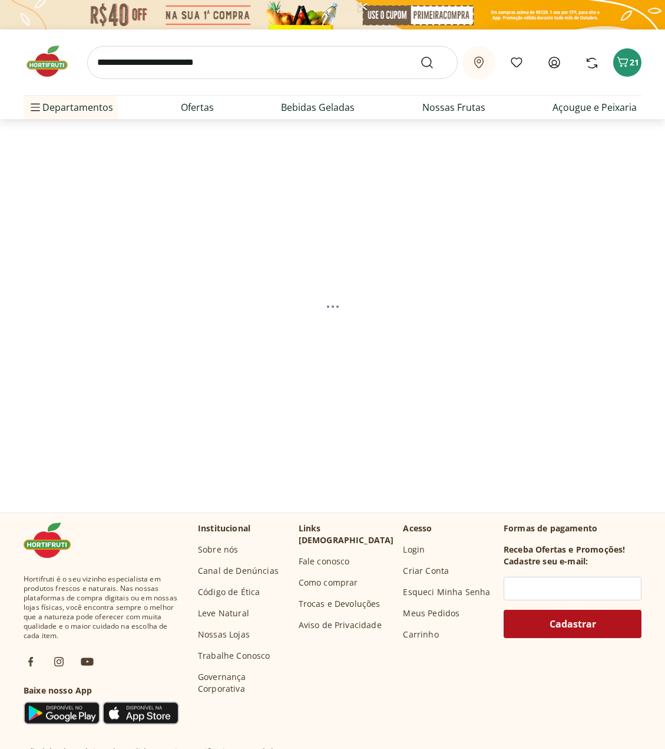
select select "**********"
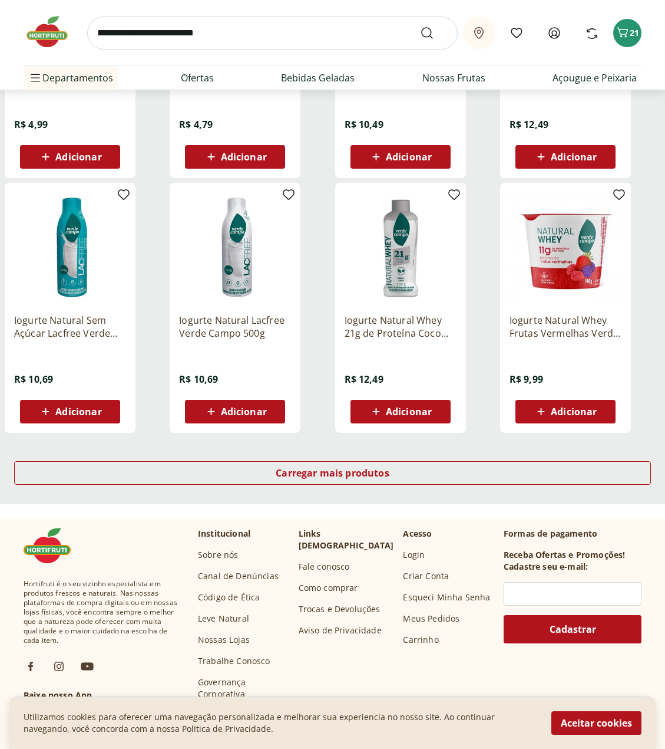
scroll to position [589, 0]
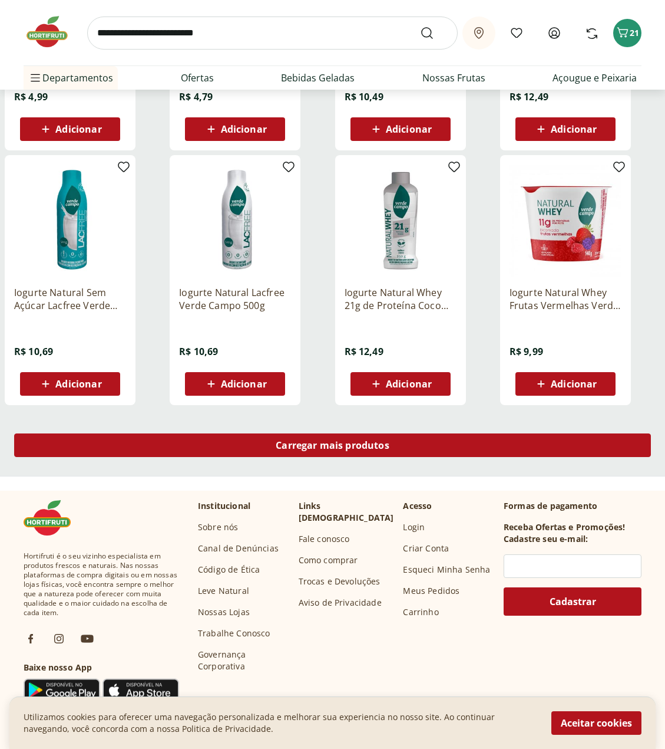
click at [393, 443] on div "Carregar mais produtos" at bounding box center [332, 445] width 637 height 24
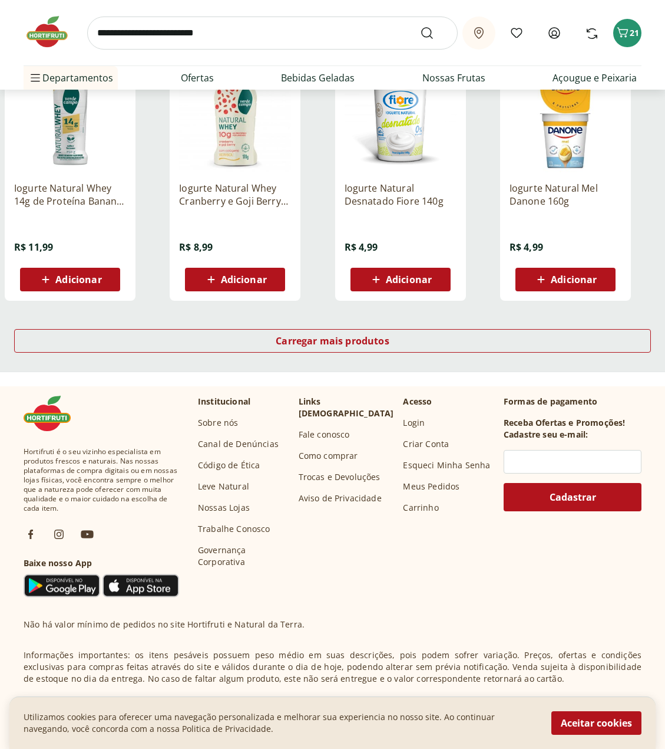
scroll to position [766, 0]
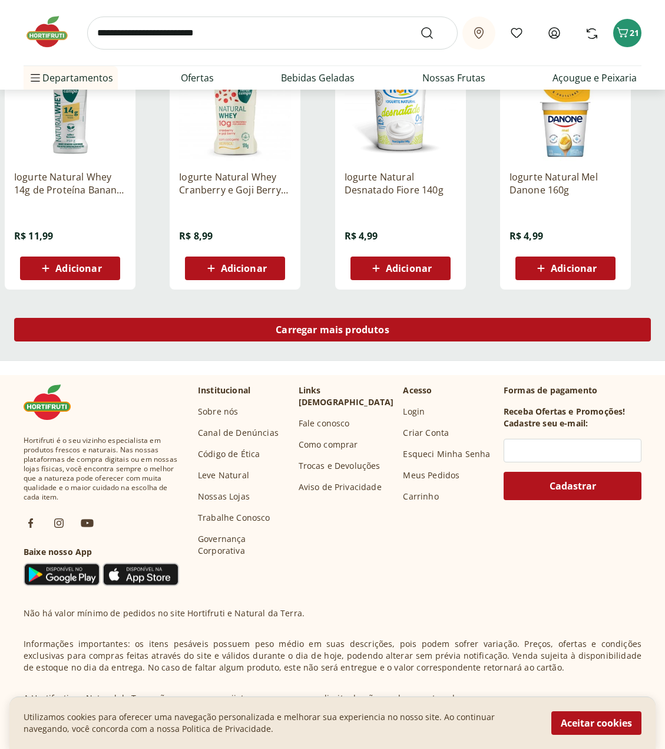
click at [317, 332] on span "Carregar mais produtos" at bounding box center [333, 329] width 114 height 9
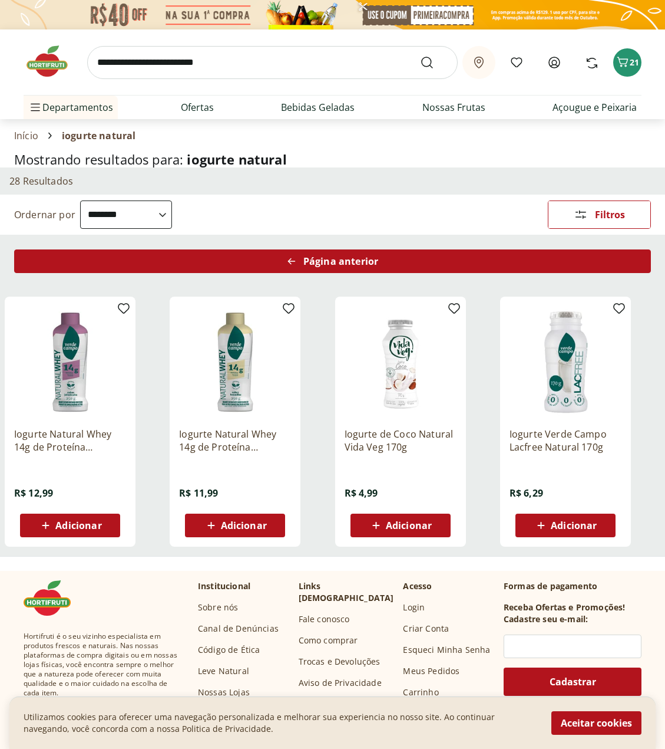
click at [300, 263] on div "Página anterior" at bounding box center [332, 261] width 637 height 24
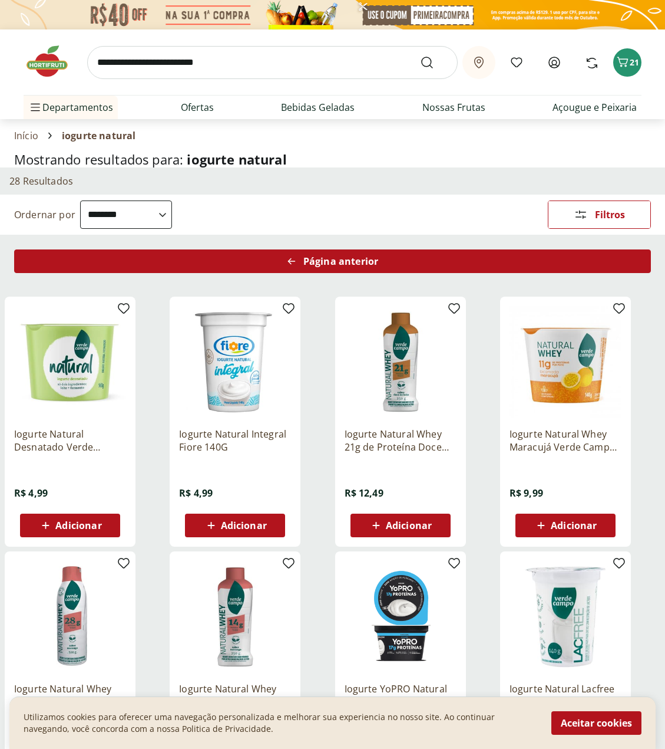
click at [302, 259] on div "Página anterior" at bounding box center [332, 261] width 637 height 24
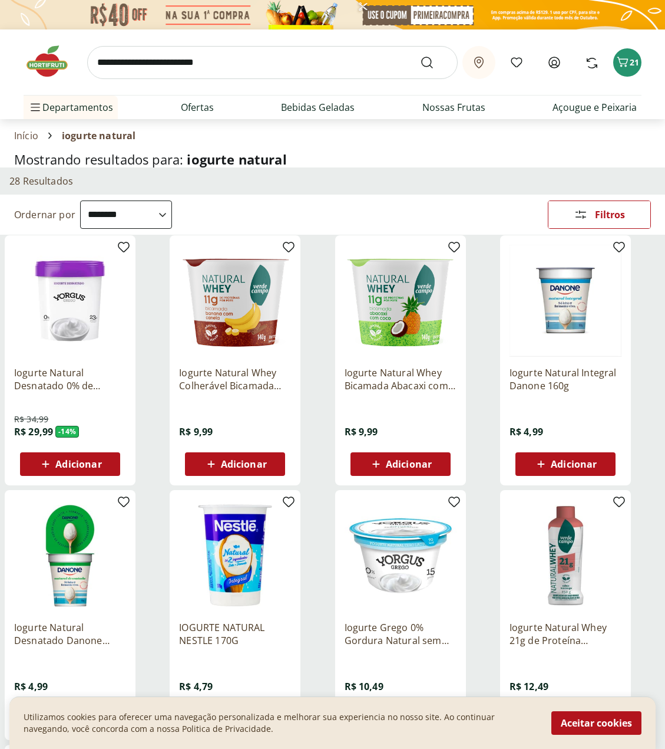
scroll to position [59, 0]
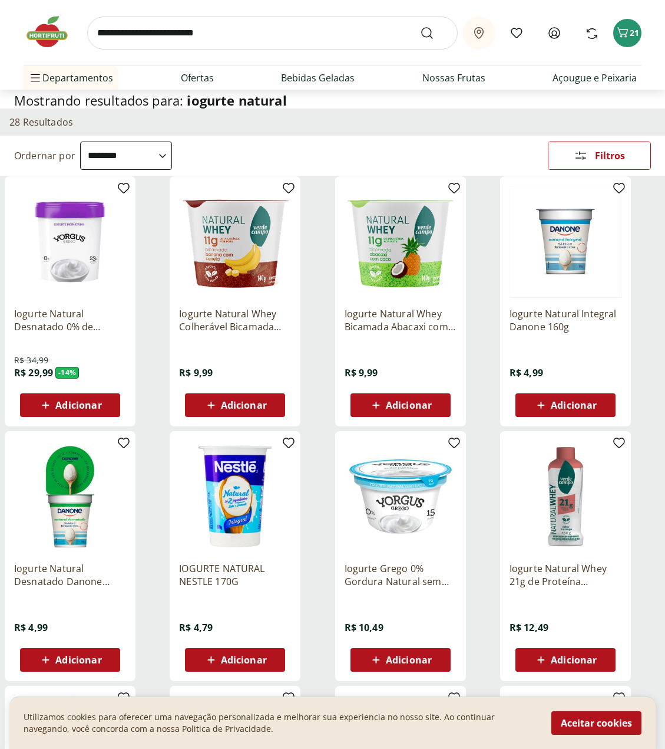
click at [227, 35] on input "search" at bounding box center [272, 33] width 371 height 33
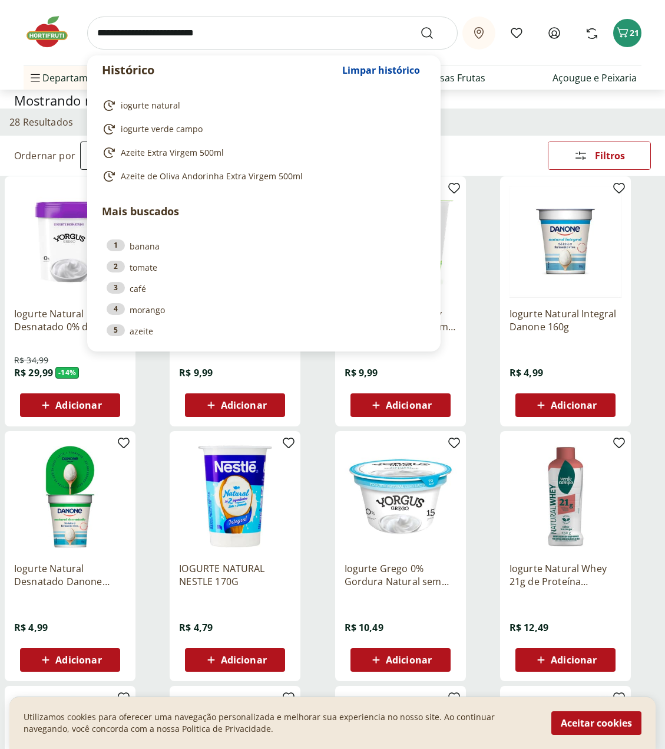
click at [500, 61] on div "Histórico Limpar histórico iogurte natural iogurte verde campo Azeite Extra Vir…" at bounding box center [333, 32] width 618 height 65
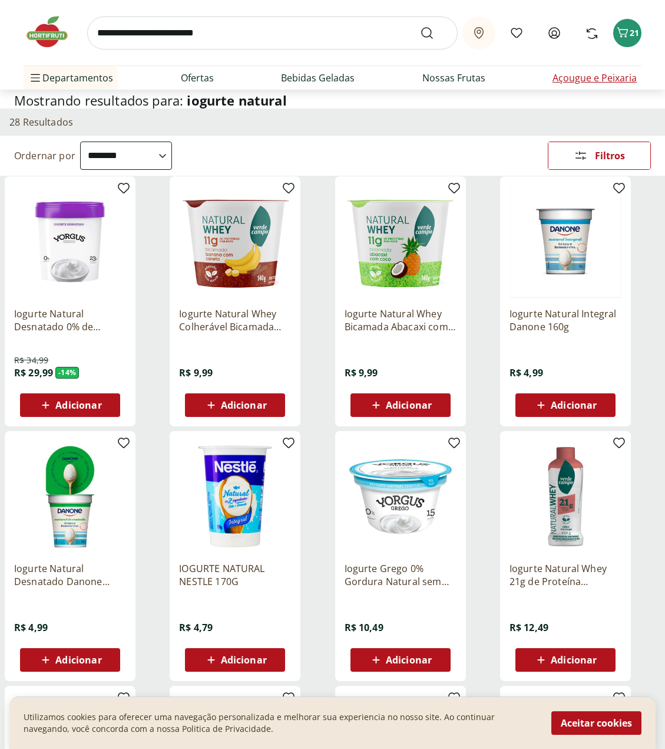
click at [556, 77] on link "Açougue e Peixaria" at bounding box center [595, 78] width 84 height 14
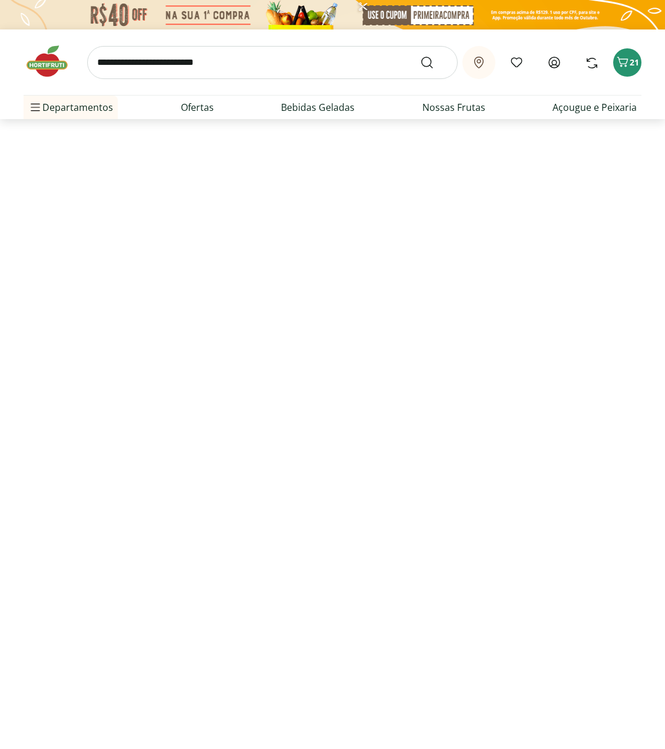
select select "**********"
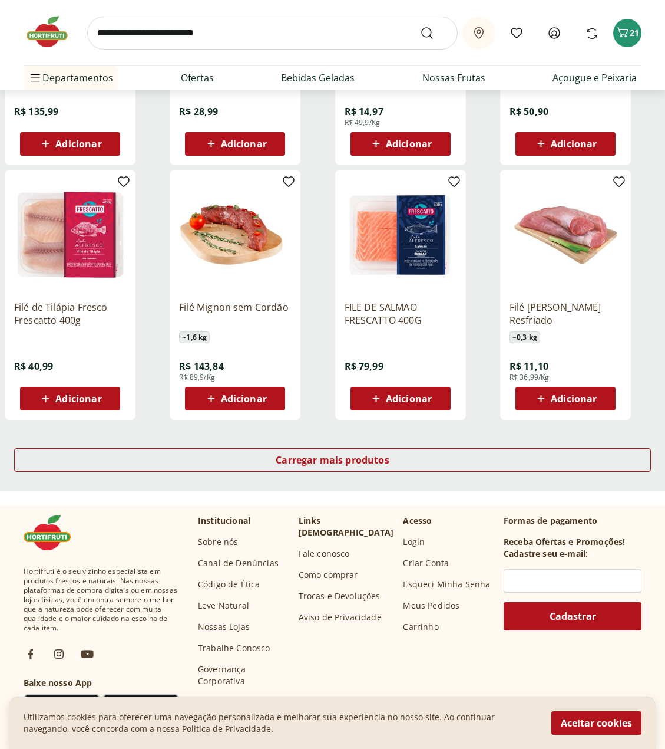
scroll to position [589, 0]
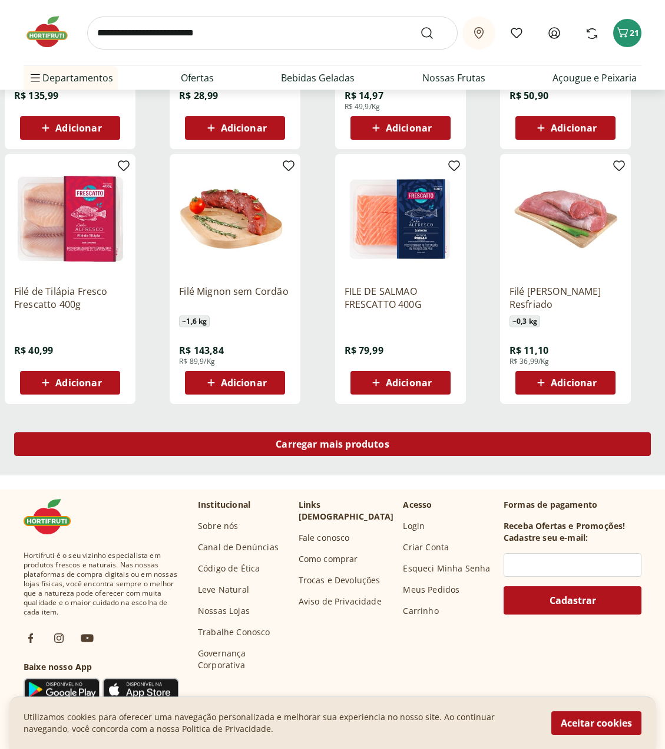
click at [401, 449] on div "Carregar mais produtos" at bounding box center [332, 444] width 637 height 24
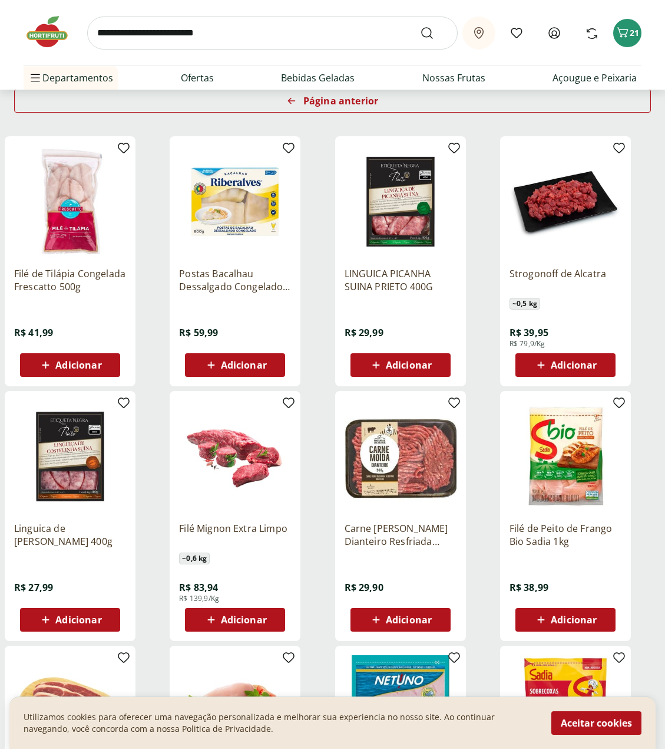
scroll to position [174, 0]
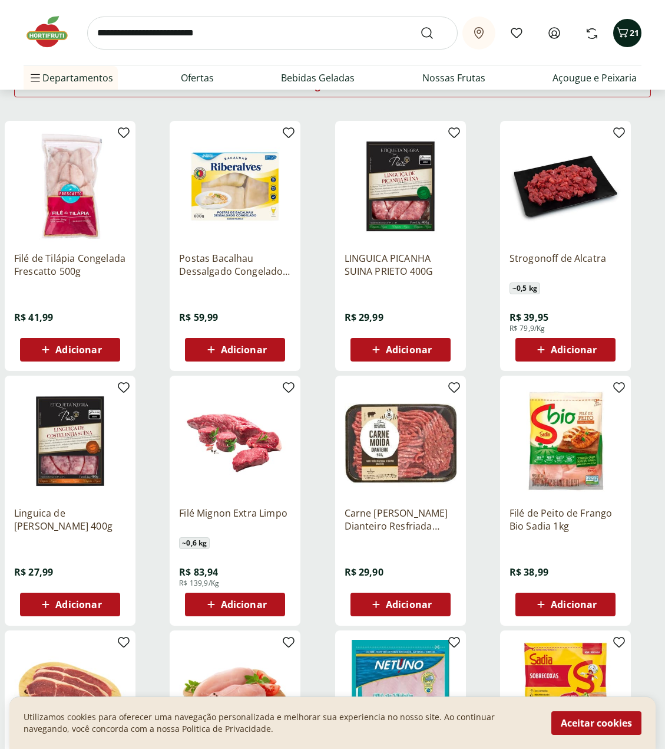
click at [622, 38] on icon "Carrinho" at bounding box center [623, 32] width 14 height 14
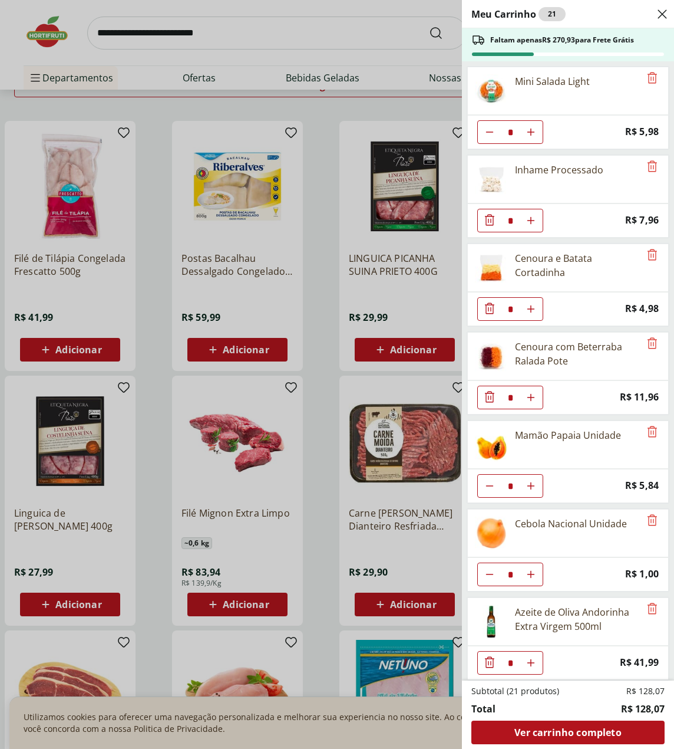
click at [35, 73] on div "Meu Carrinho 21 Faltam apenas R$ 270,93 para Frete Grátis Mini Salada Light * P…" at bounding box center [337, 374] width 674 height 749
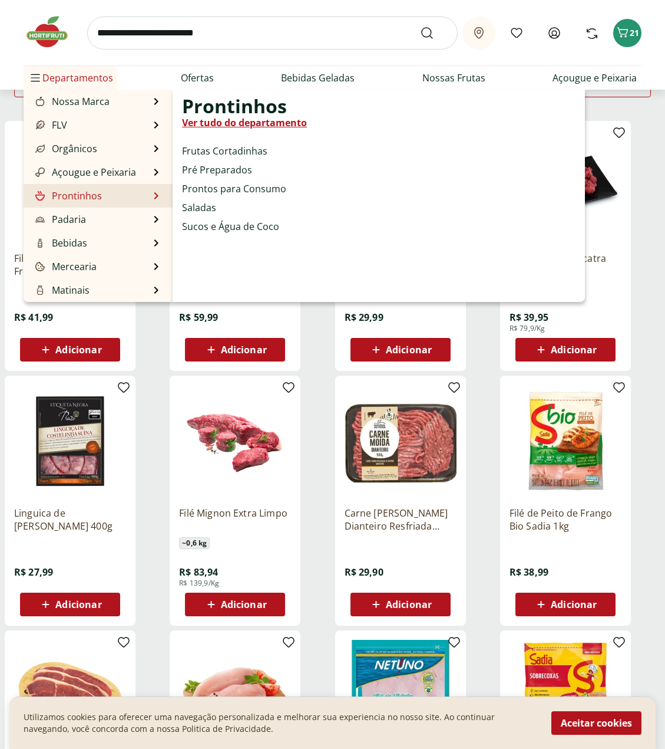
click at [93, 197] on link "Prontinhos" at bounding box center [67, 196] width 69 height 14
select select "**********"
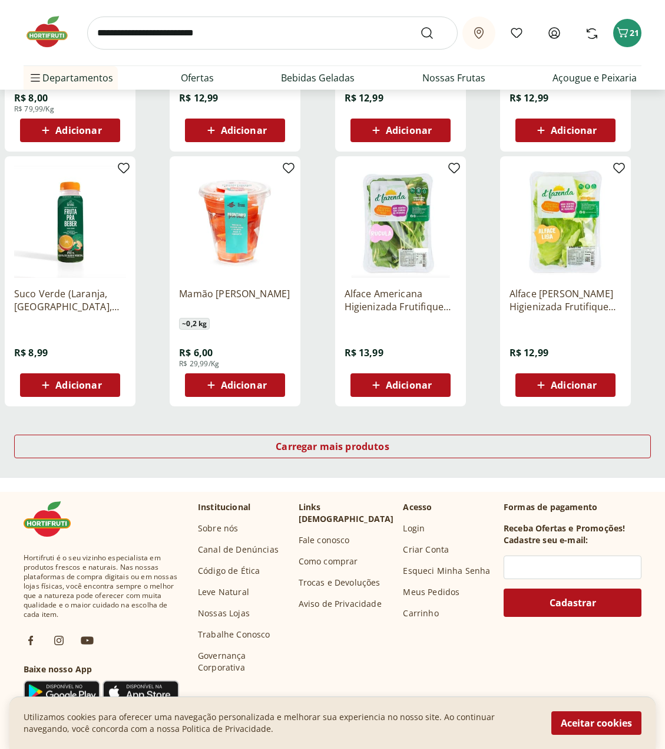
scroll to position [589, 0]
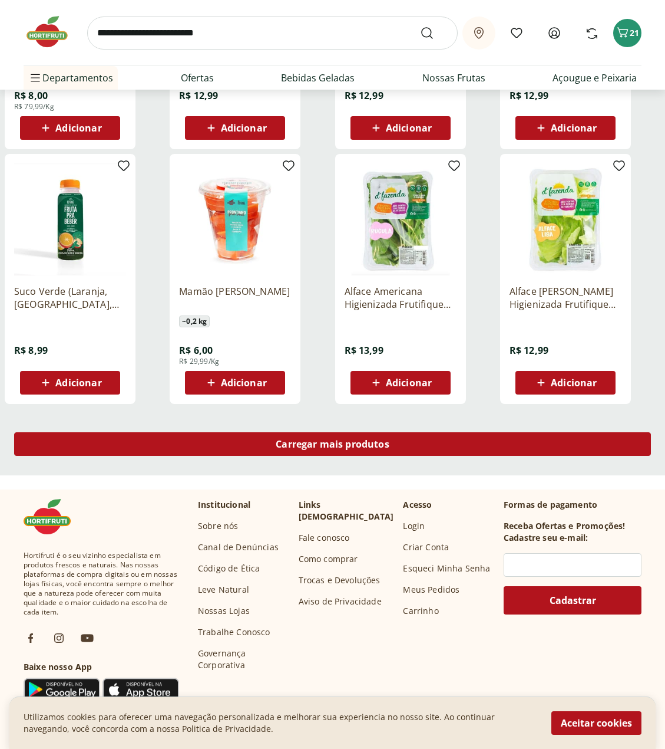
click at [364, 446] on span "Carregar mais produtos" at bounding box center [333, 443] width 114 height 9
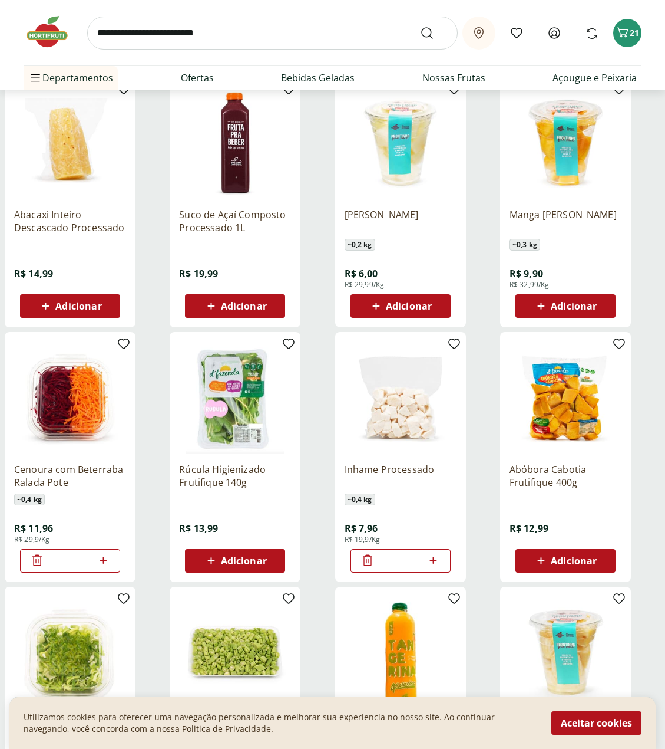
scroll to position [233, 0]
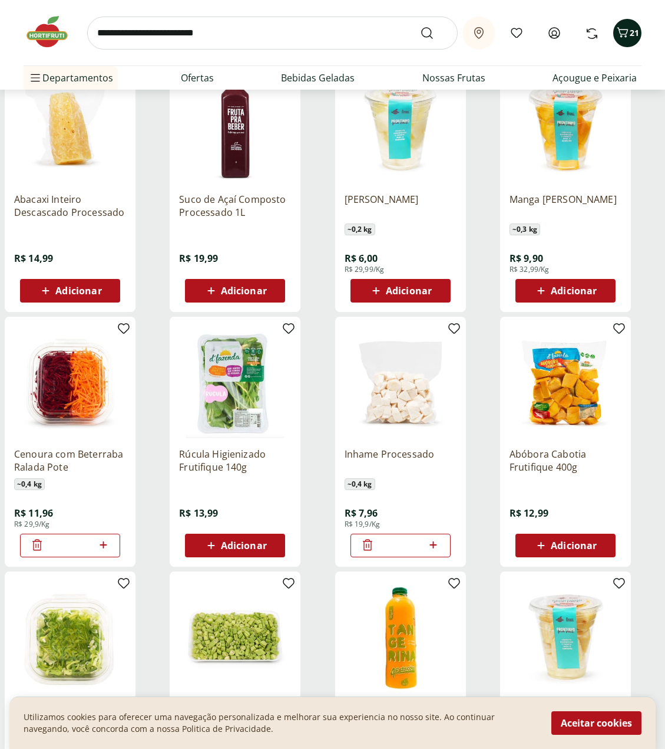
click at [622, 36] on icon "Carrinho" at bounding box center [623, 32] width 11 height 10
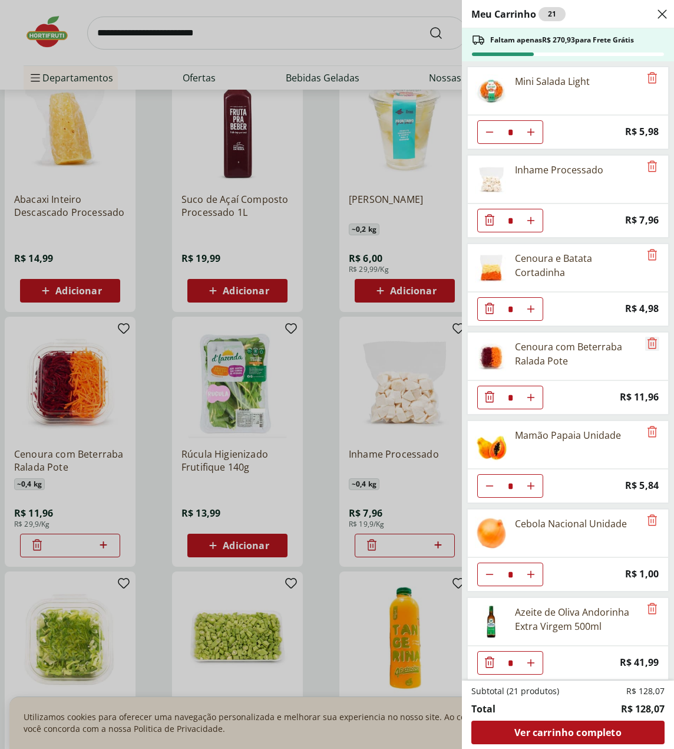
click at [648, 338] on icon "Remove" at bounding box center [652, 343] width 14 height 14
click at [297, 22] on div "Meu Carrinho 21 Faltam apenas R$ 270,93 para Frete Grátis Mini Salada Light * P…" at bounding box center [337, 374] width 674 height 749
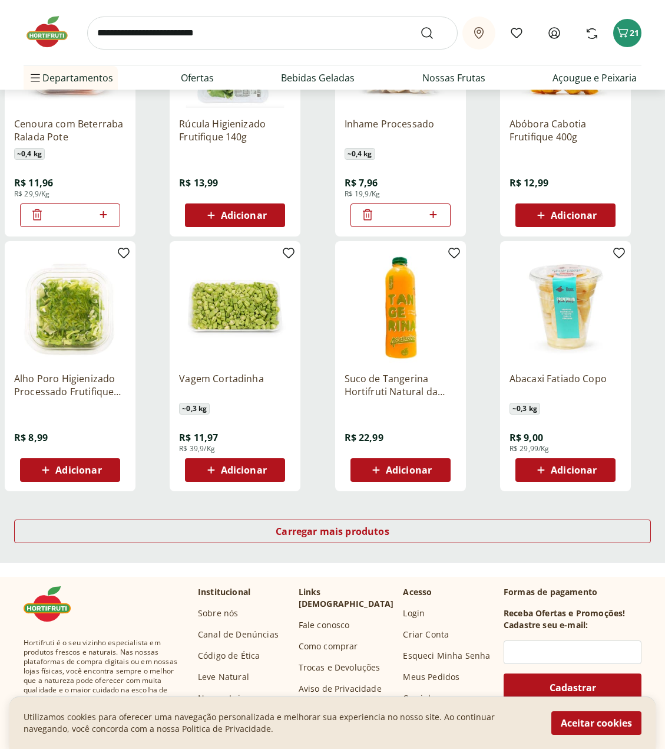
scroll to position [587, 0]
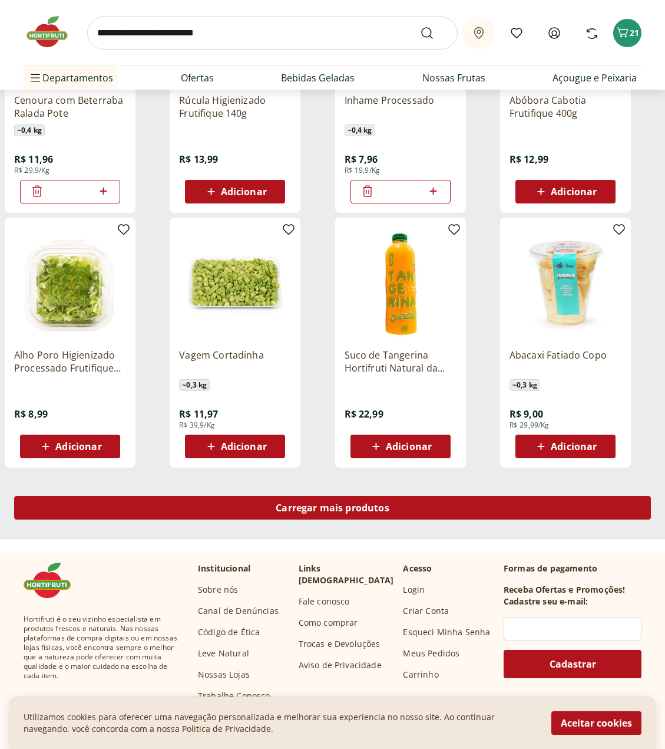
click at [347, 506] on span "Carregar mais produtos" at bounding box center [333, 507] width 114 height 9
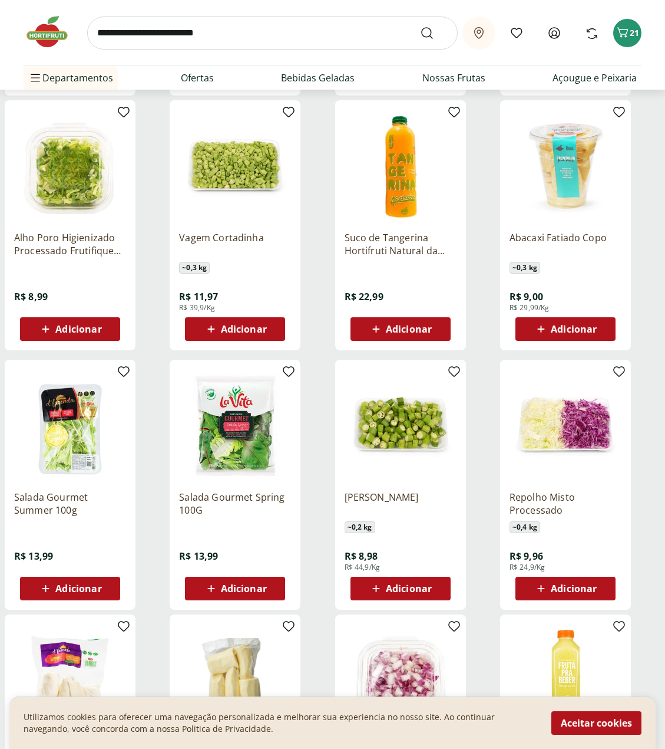
scroll to position [705, 0]
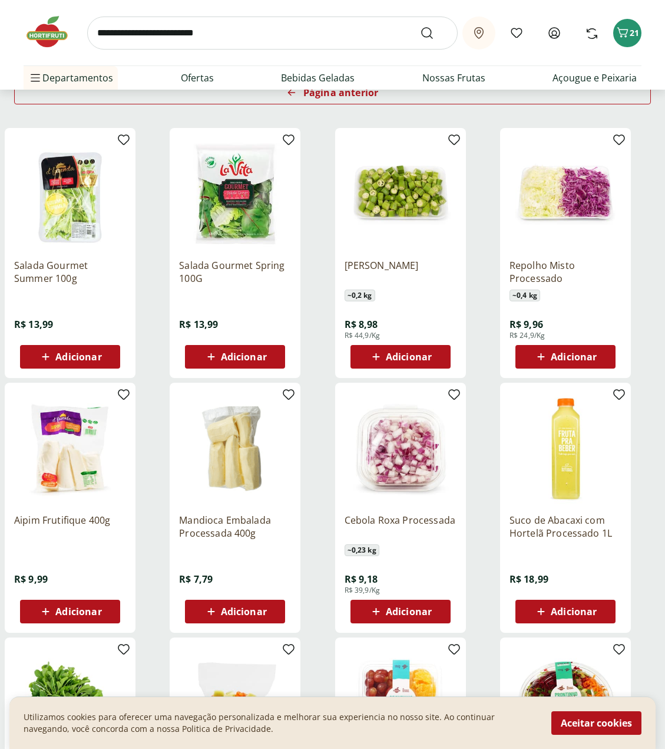
scroll to position [172, 0]
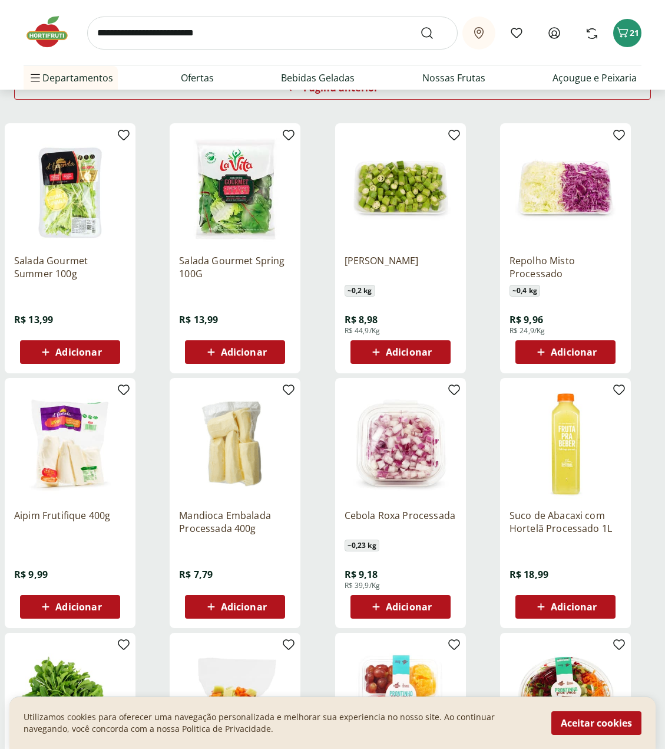
click at [239, 603] on span "Adicionar" at bounding box center [244, 606] width 46 height 9
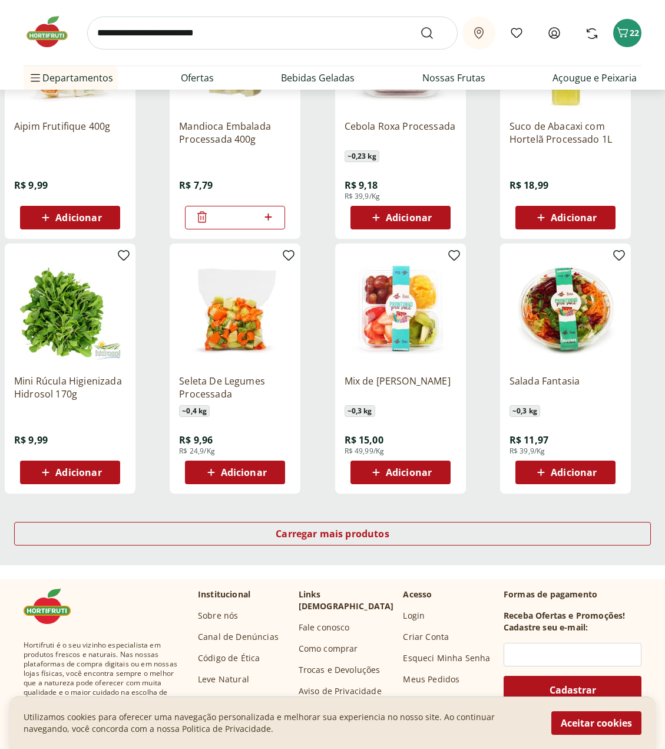
scroll to position [585, 0]
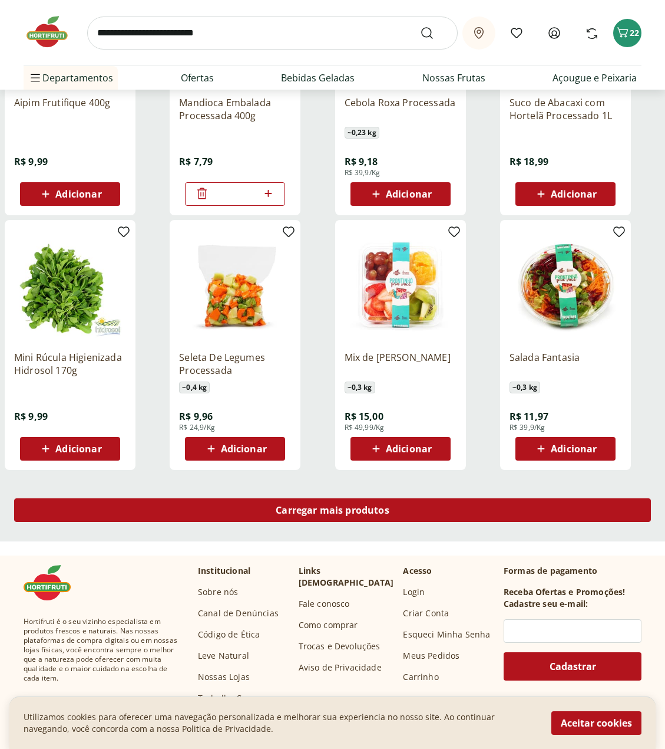
click at [349, 514] on span "Carregar mais produtos" at bounding box center [333, 509] width 114 height 9
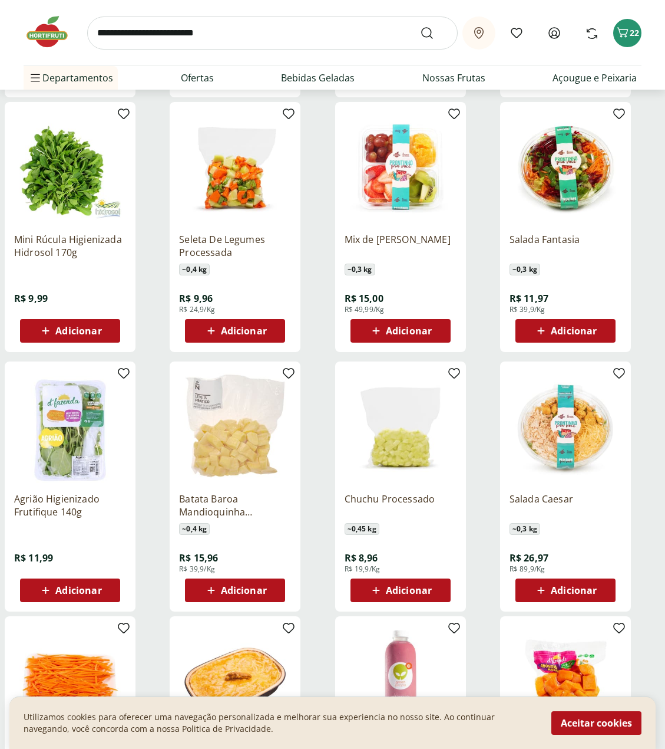
scroll to position [761, 0]
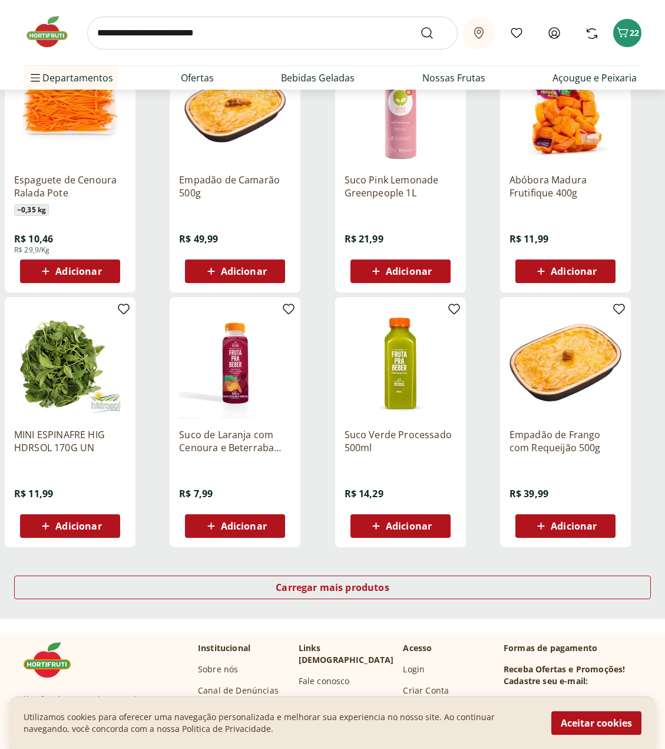
scroll to position [523, 0]
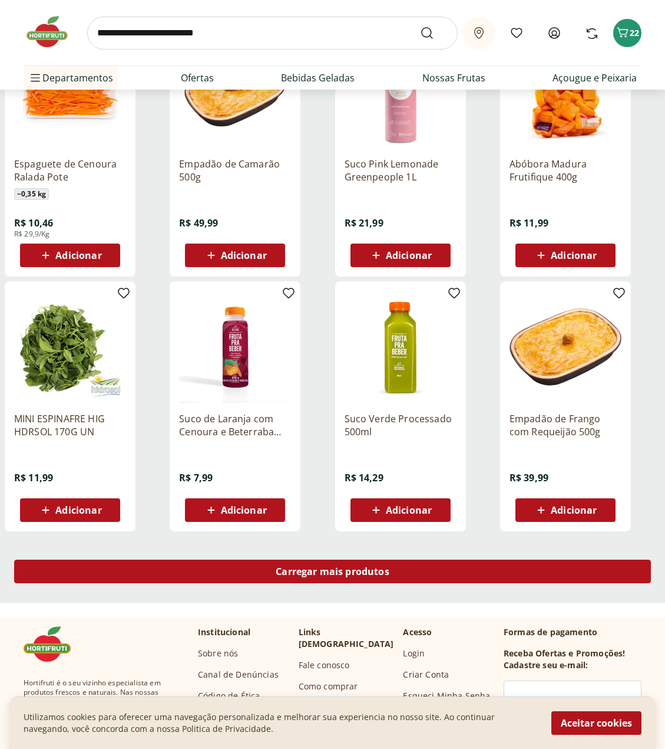
click at [391, 568] on div "Carregar mais produtos" at bounding box center [332, 571] width 637 height 24
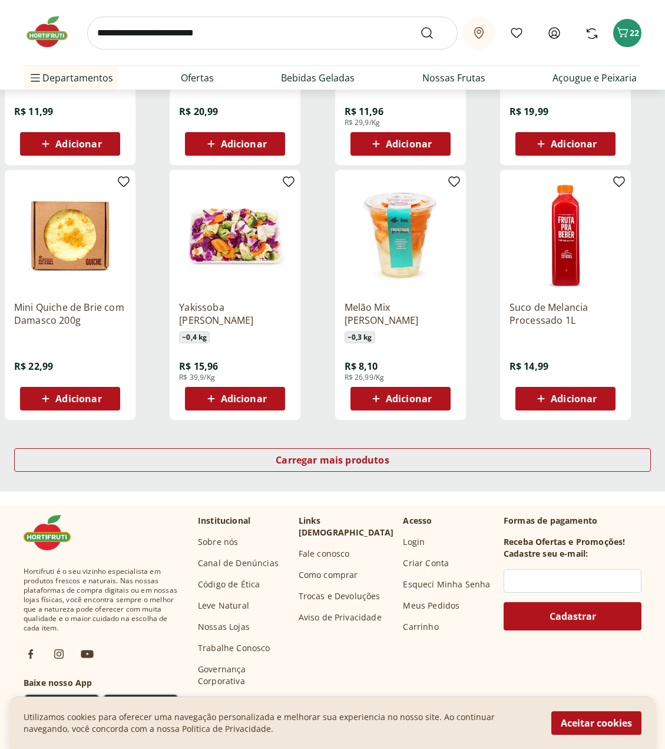
scroll to position [639, 0]
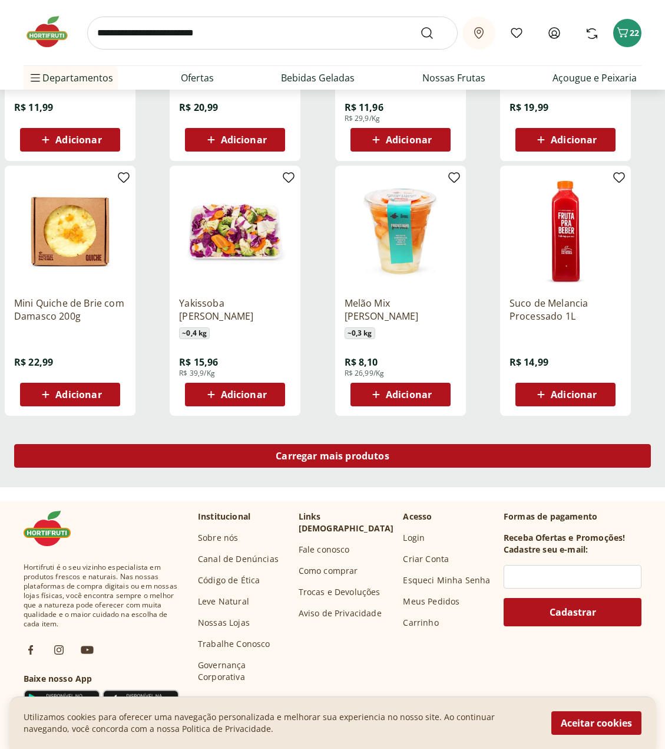
click at [357, 459] on span "Carregar mais produtos" at bounding box center [333, 455] width 114 height 9
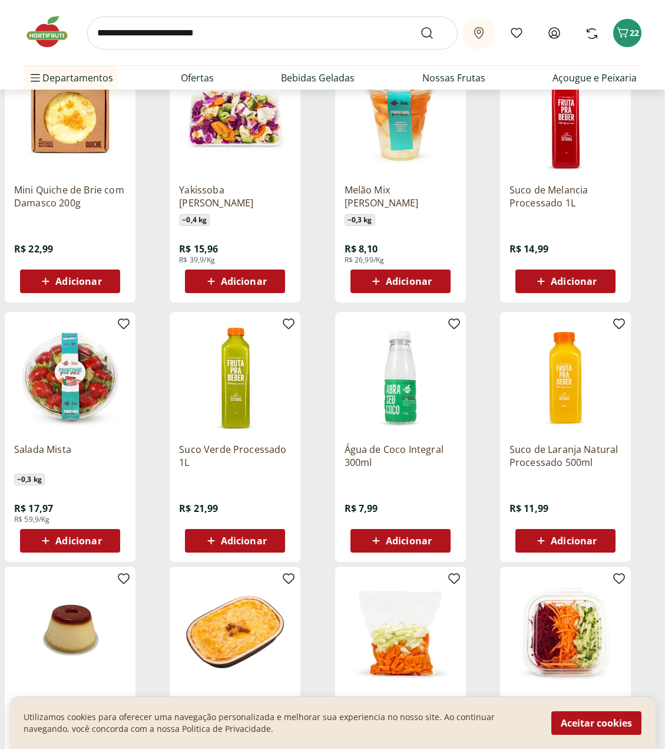
scroll to position [757, 0]
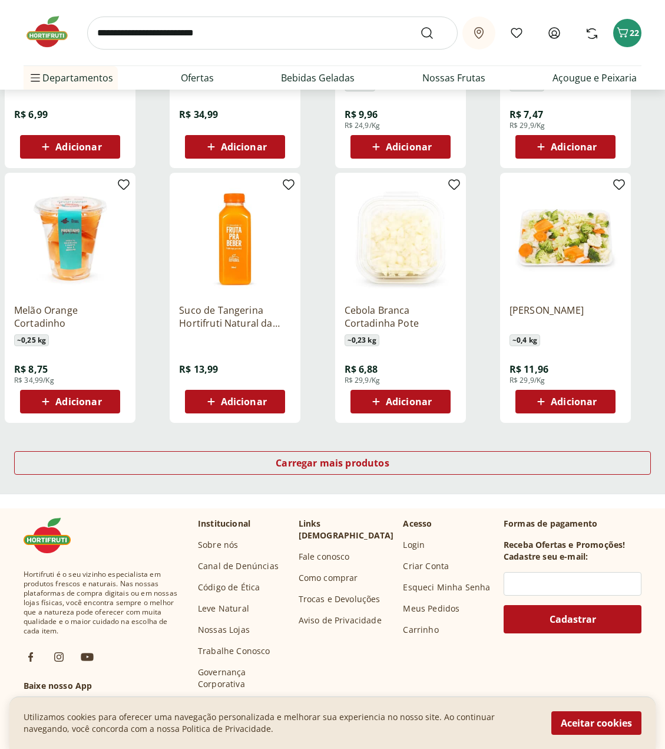
scroll to position [637, 0]
